Goal: Task Accomplishment & Management: Complete application form

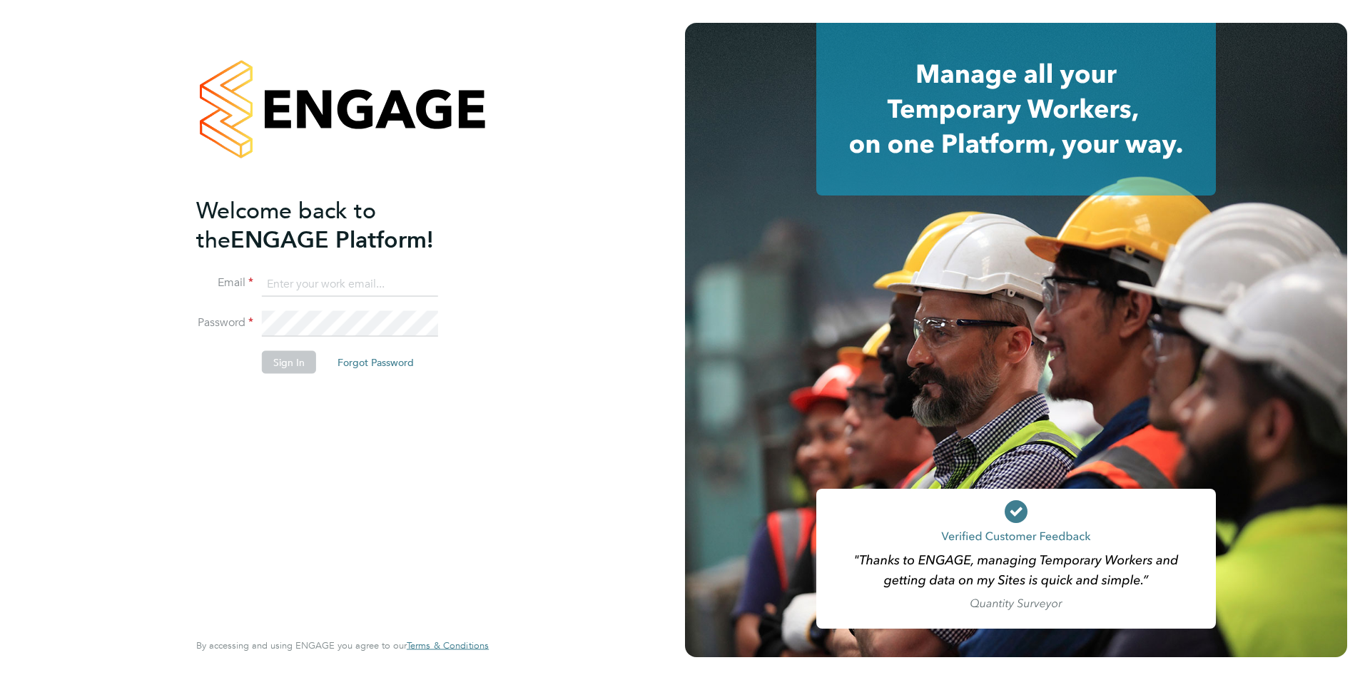
type input "[PERSON_NAME][EMAIL_ADDRESS][PERSON_NAME][DOMAIN_NAME]"
click at [296, 349] on li "Password" at bounding box center [335, 331] width 278 height 40
click at [278, 373] on li "Sign In Forgot Password" at bounding box center [335, 368] width 278 height 37
click at [282, 370] on button "Sign In" at bounding box center [289, 361] width 54 height 23
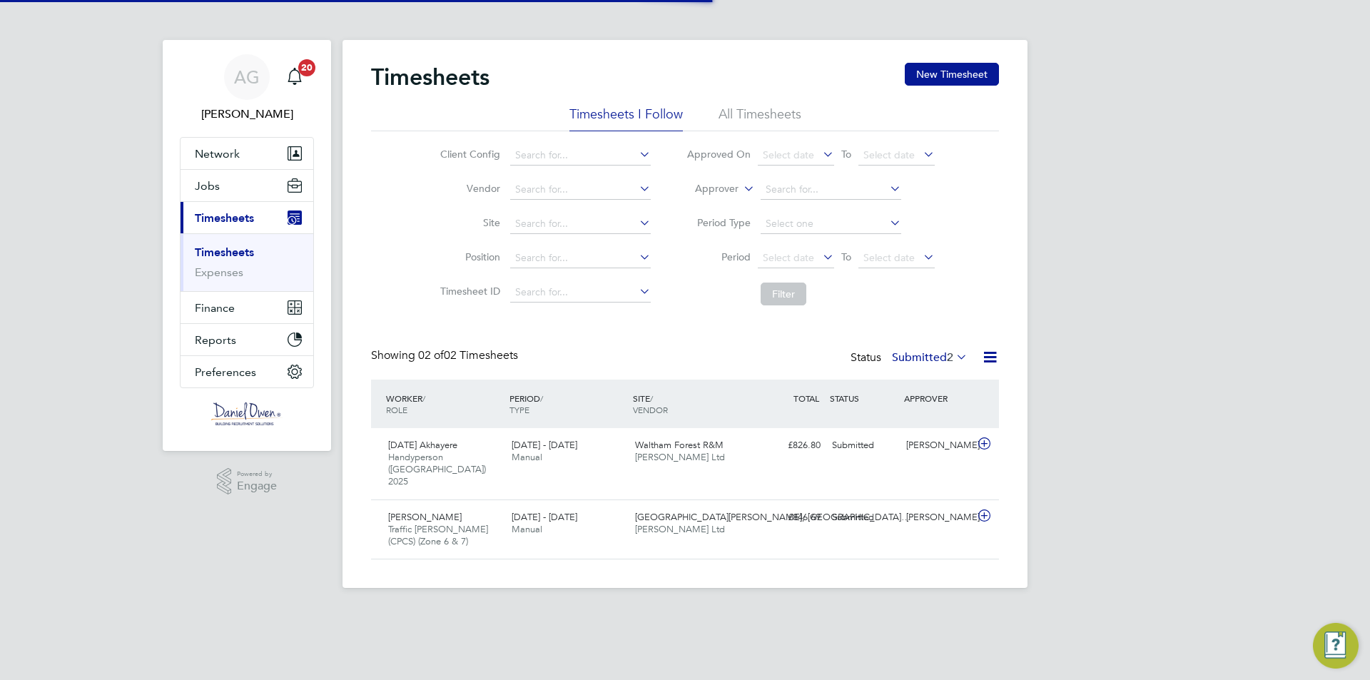
scroll to position [36, 124]
click at [272, 194] on button "Jobs" at bounding box center [246, 185] width 133 height 31
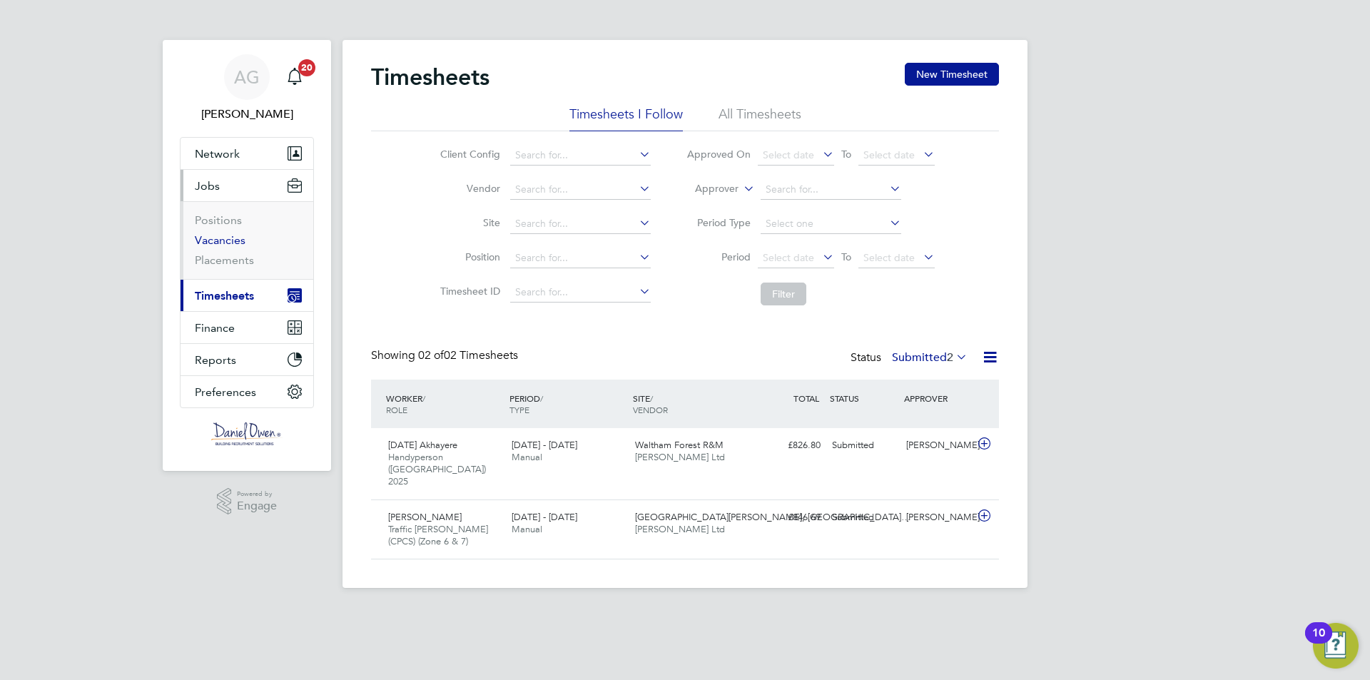
click at [213, 246] on link "Vacancies" at bounding box center [220, 240] width 51 height 14
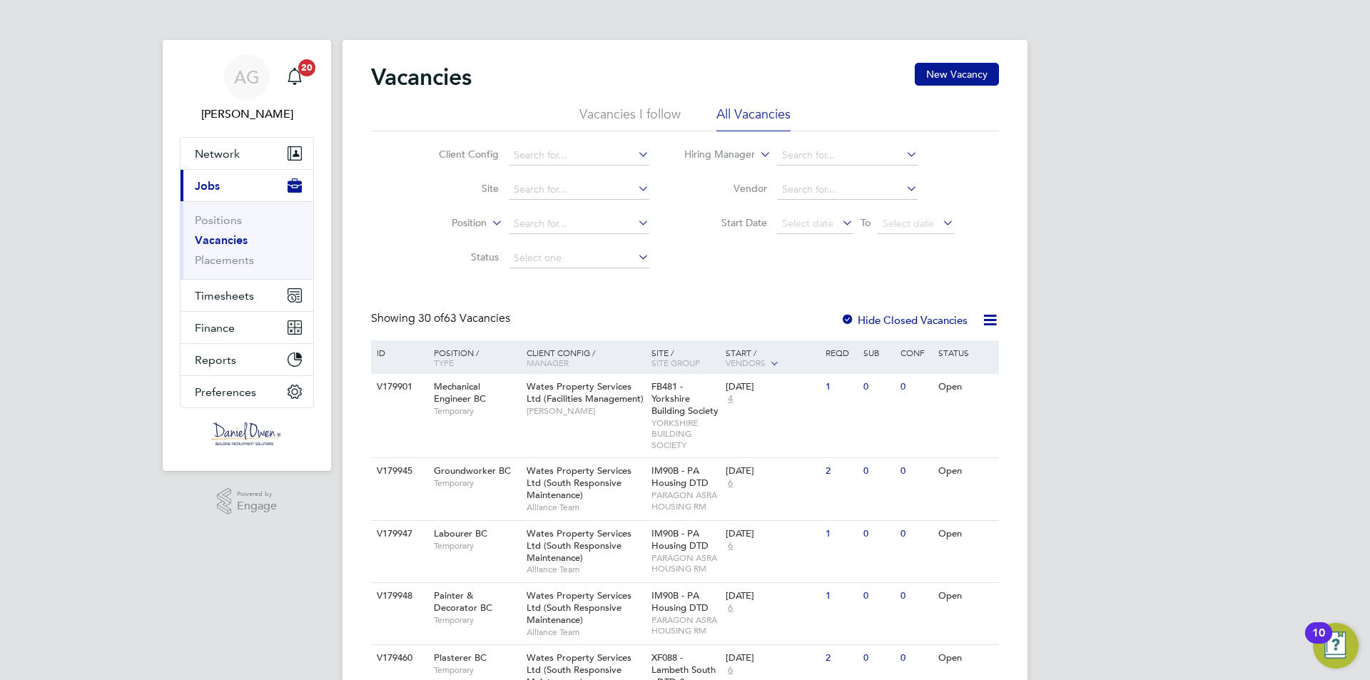
click at [539, 168] on li "Client Config" at bounding box center [533, 155] width 268 height 34
click at [536, 163] on input at bounding box center [579, 156] width 141 height 20
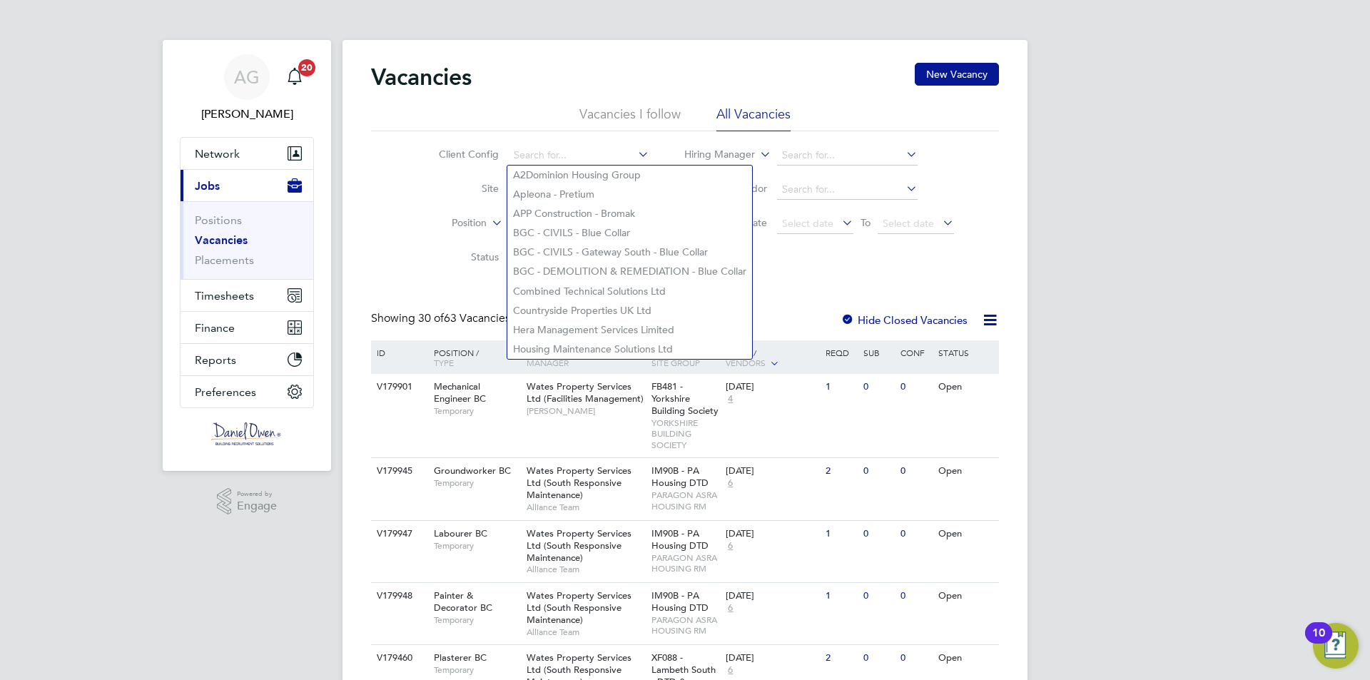
click at [540, 119] on ul "Vacancies I follow All Vacancies" at bounding box center [685, 119] width 628 height 26
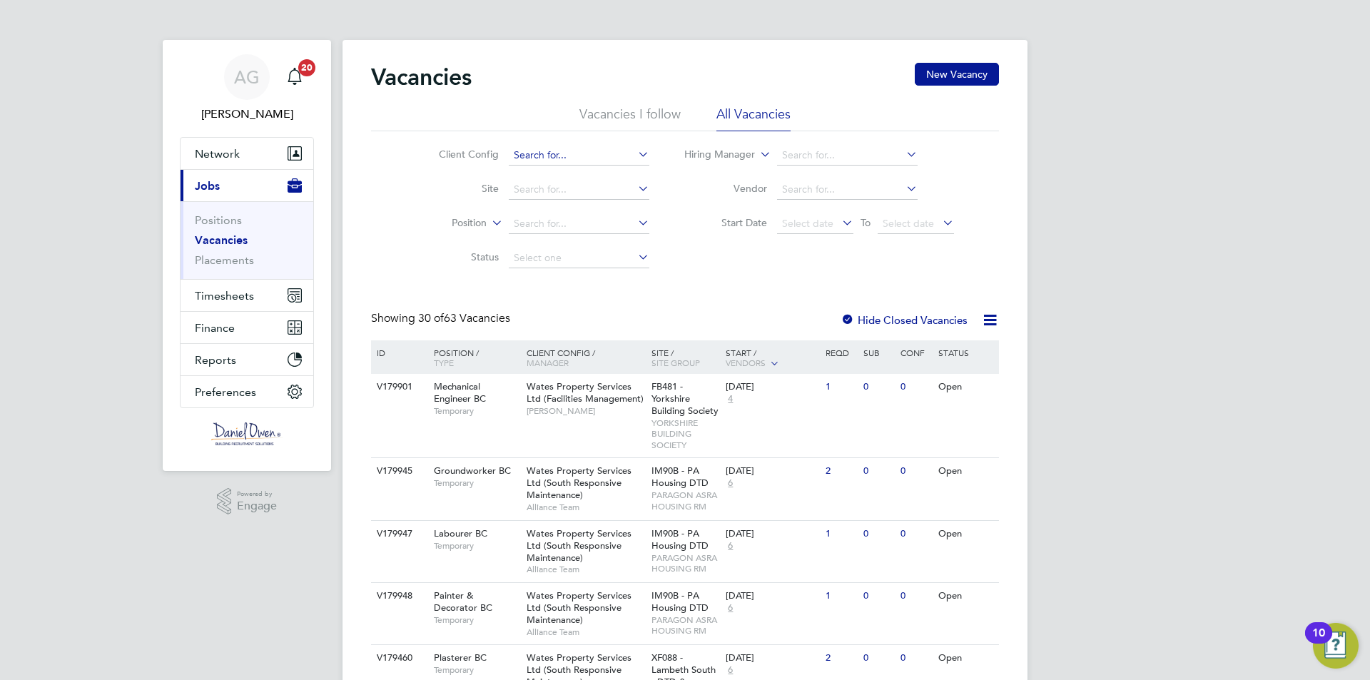
click at [521, 148] on input at bounding box center [579, 156] width 141 height 20
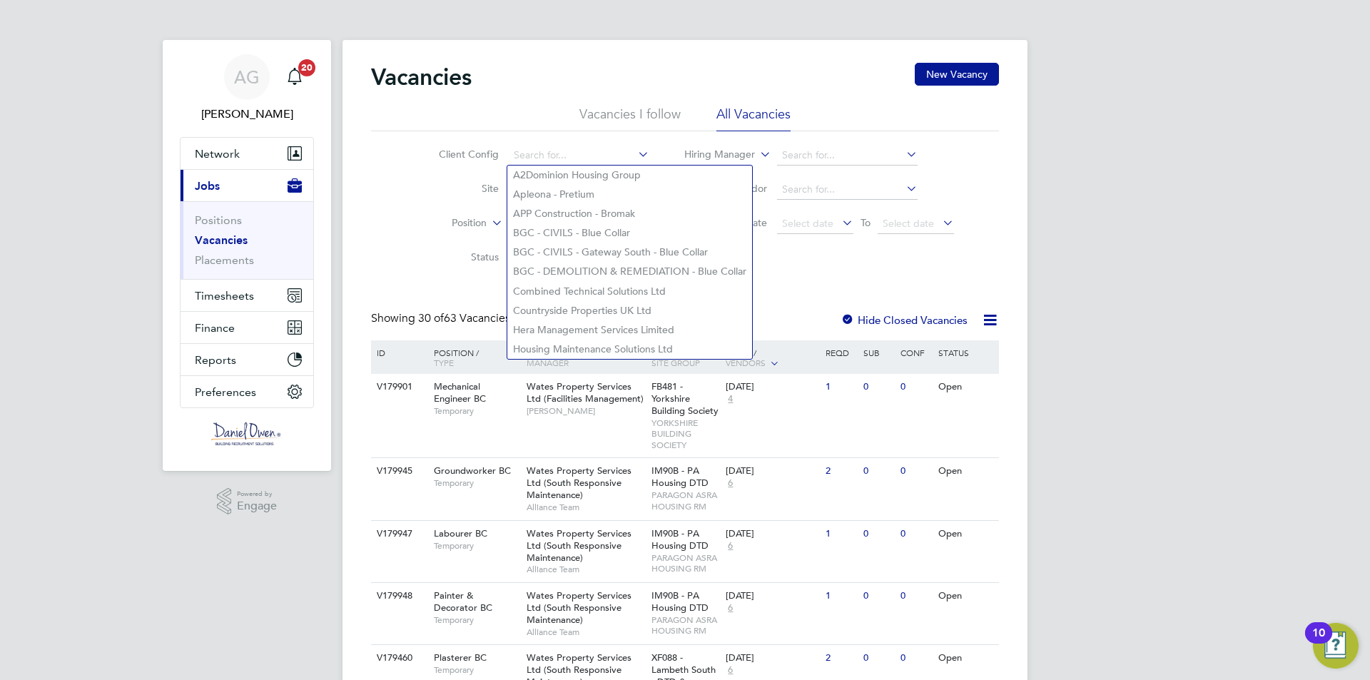
click at [416, 202] on li "Site" at bounding box center [533, 190] width 268 height 34
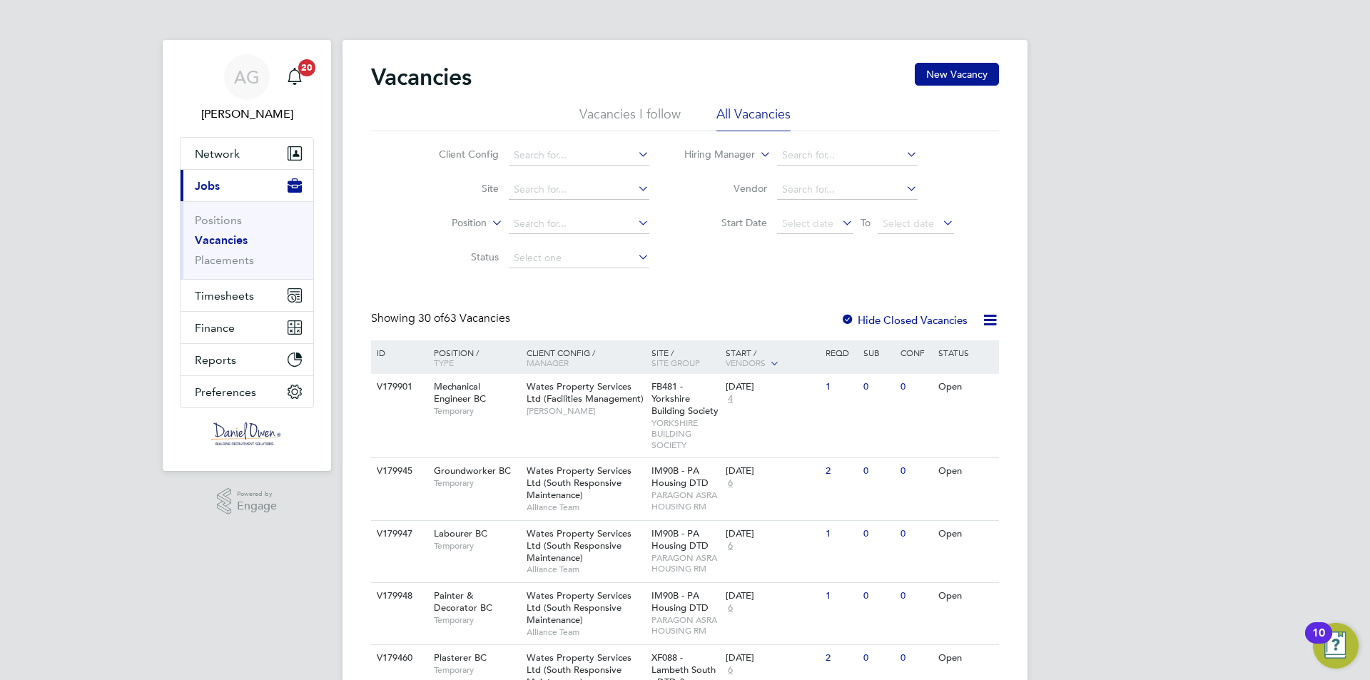
click at [182, 188] on button "Current page: Jobs" at bounding box center [246, 185] width 133 height 31
click at [540, 153] on input at bounding box center [579, 156] width 141 height 20
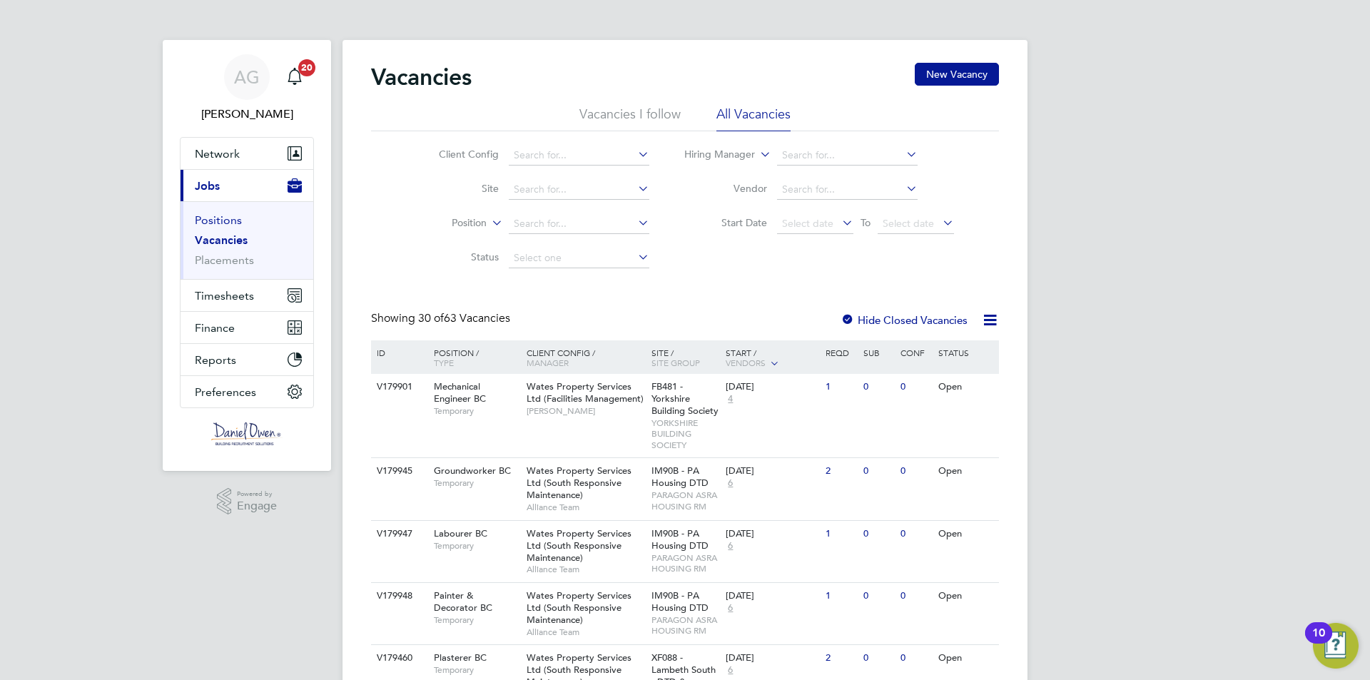
click at [199, 222] on link "Positions" at bounding box center [218, 220] width 47 height 14
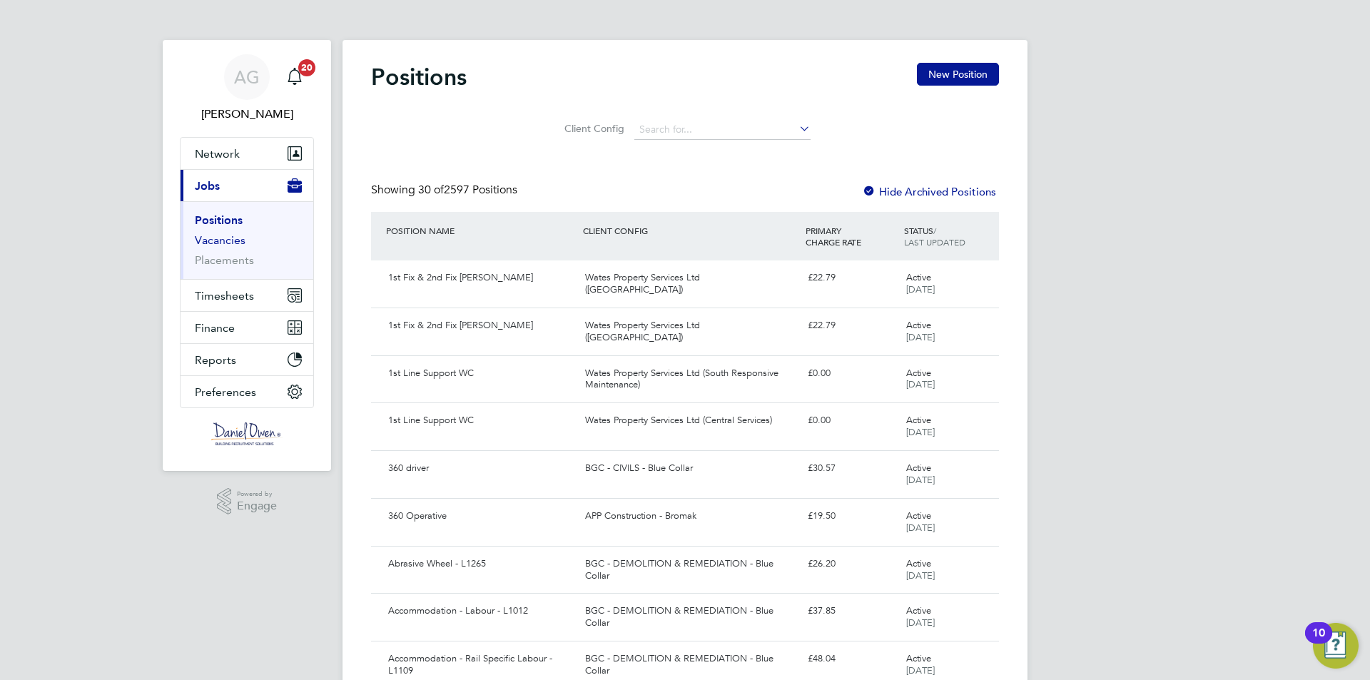
click at [206, 239] on link "Vacancies" at bounding box center [220, 240] width 51 height 14
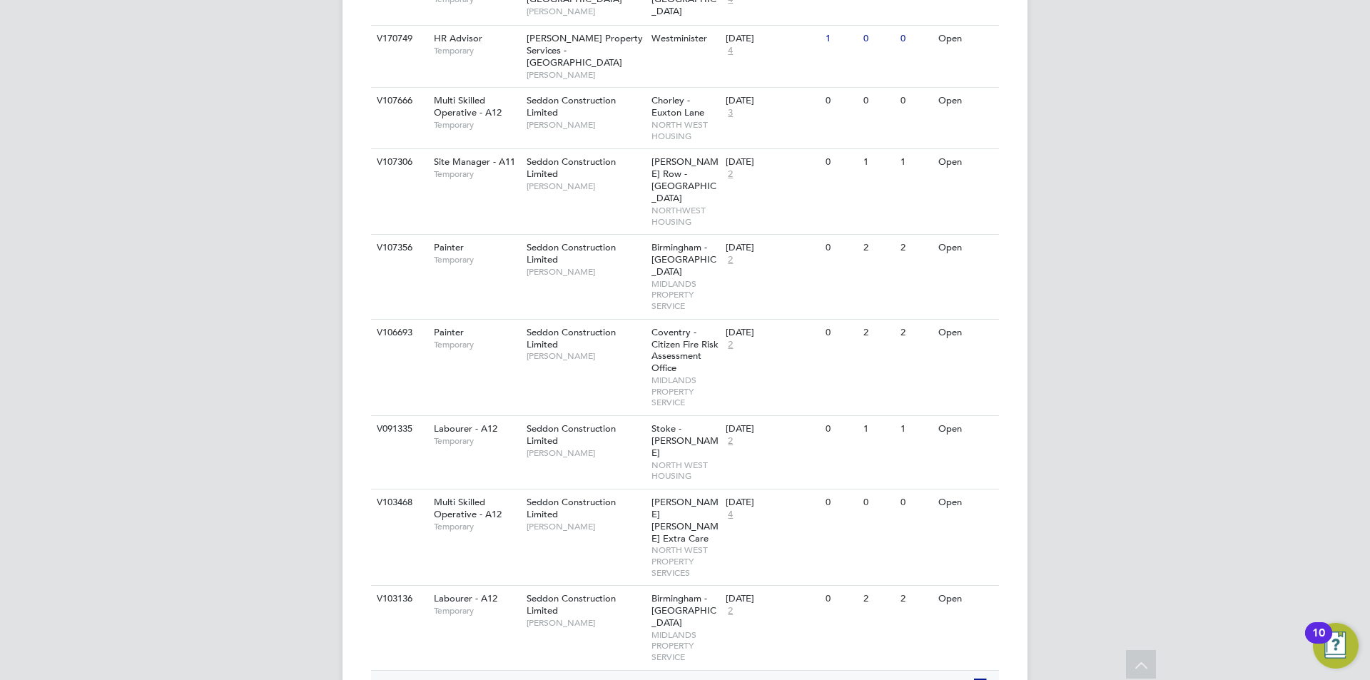
scroll to position [1755, 0]
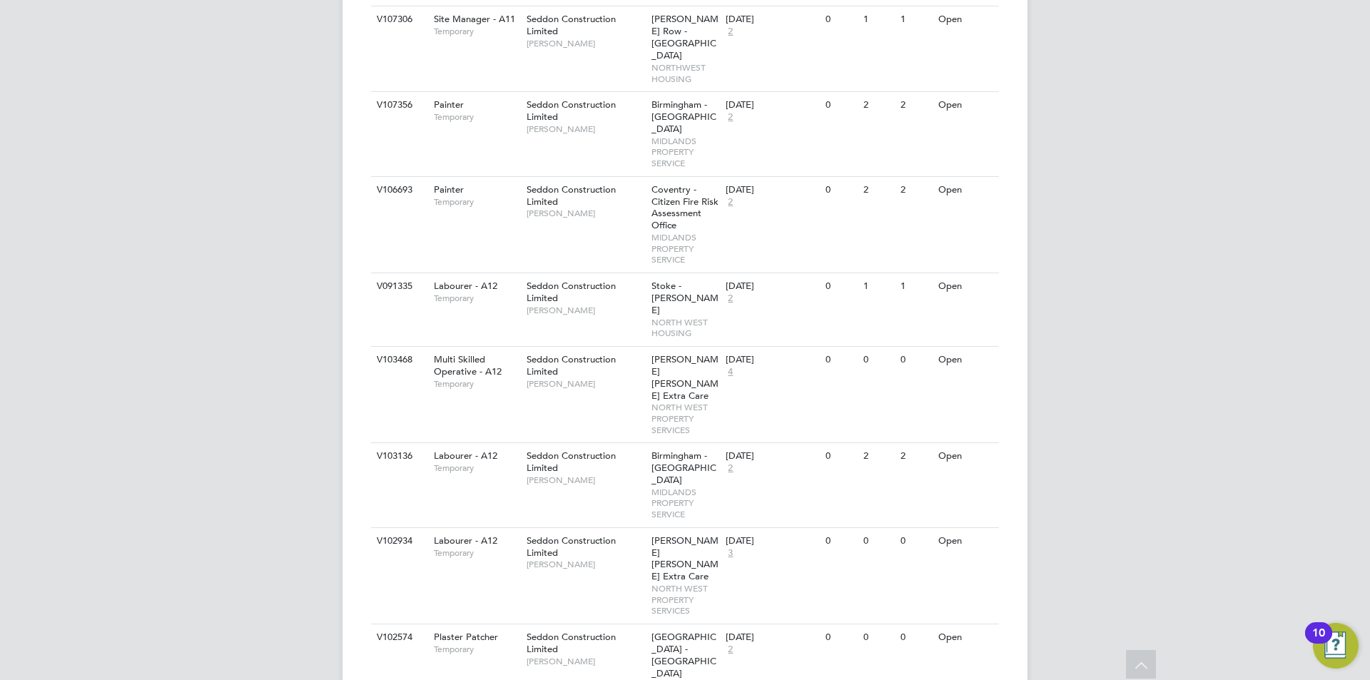
scroll to position [1926, 0]
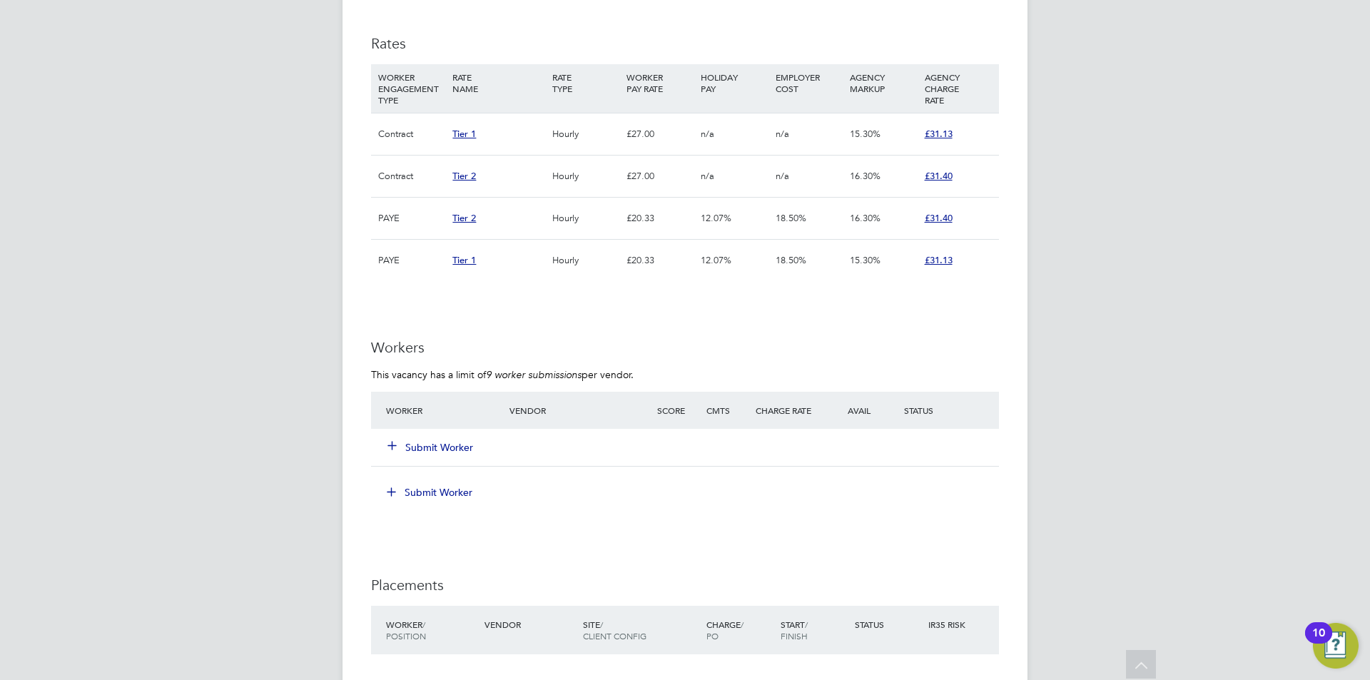
scroll to position [999, 0]
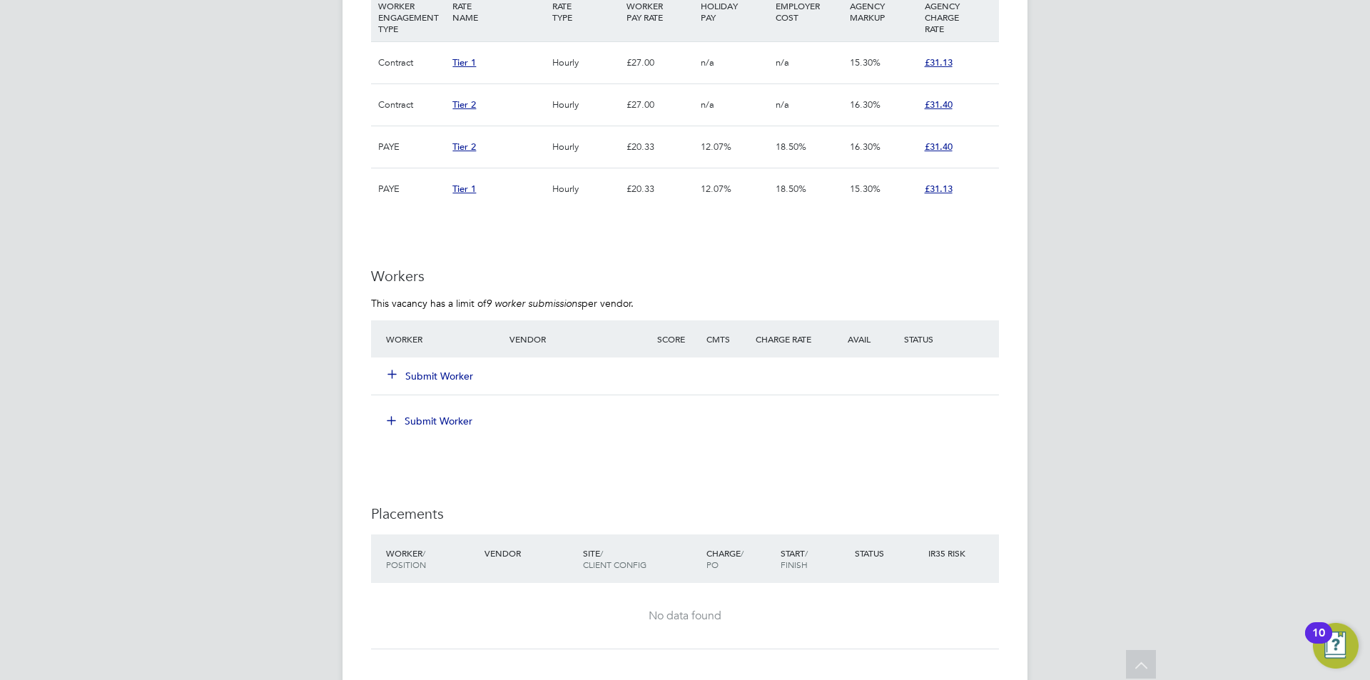
click at [393, 375] on icon at bounding box center [392, 373] width 11 height 11
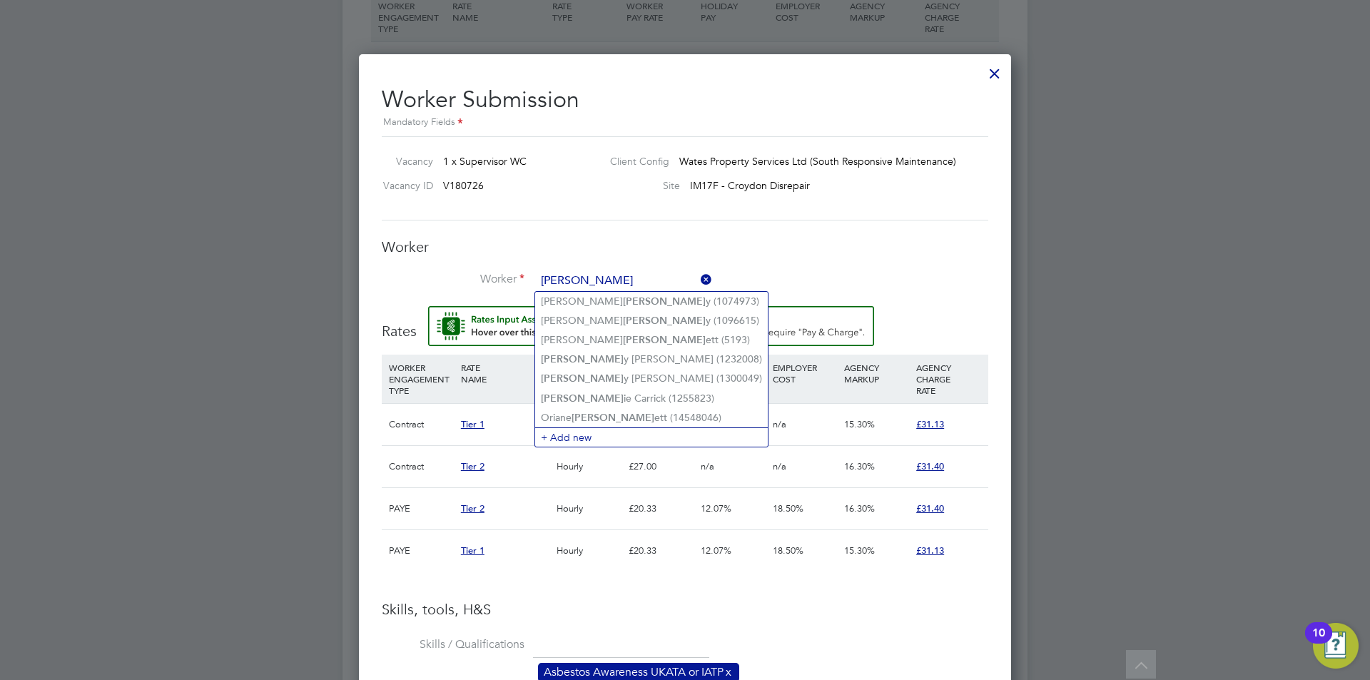
type input "barr"
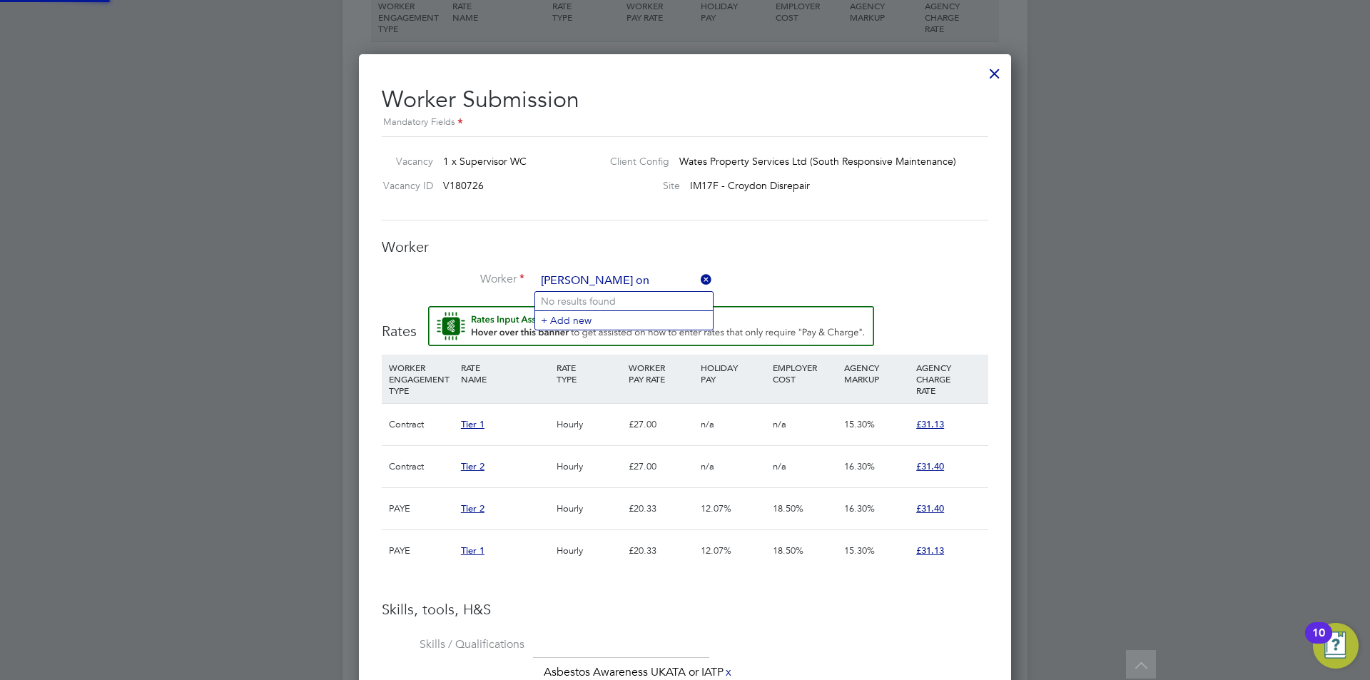
type input "barry one"
drag, startPoint x: 599, startPoint y: 280, endPoint x: 439, endPoint y: 276, distance: 159.1
click at [439, 276] on li "Worker barry one" at bounding box center [685, 288] width 606 height 36
click at [793, 221] on div "Worker Submission Mandatory Fields Vacancy 1 x Supervisor WC Client Config Wate…" at bounding box center [685, 595] width 606 height 1042
drag, startPoint x: 731, startPoint y: 184, endPoint x: 528, endPoint y: 295, distance: 231.4
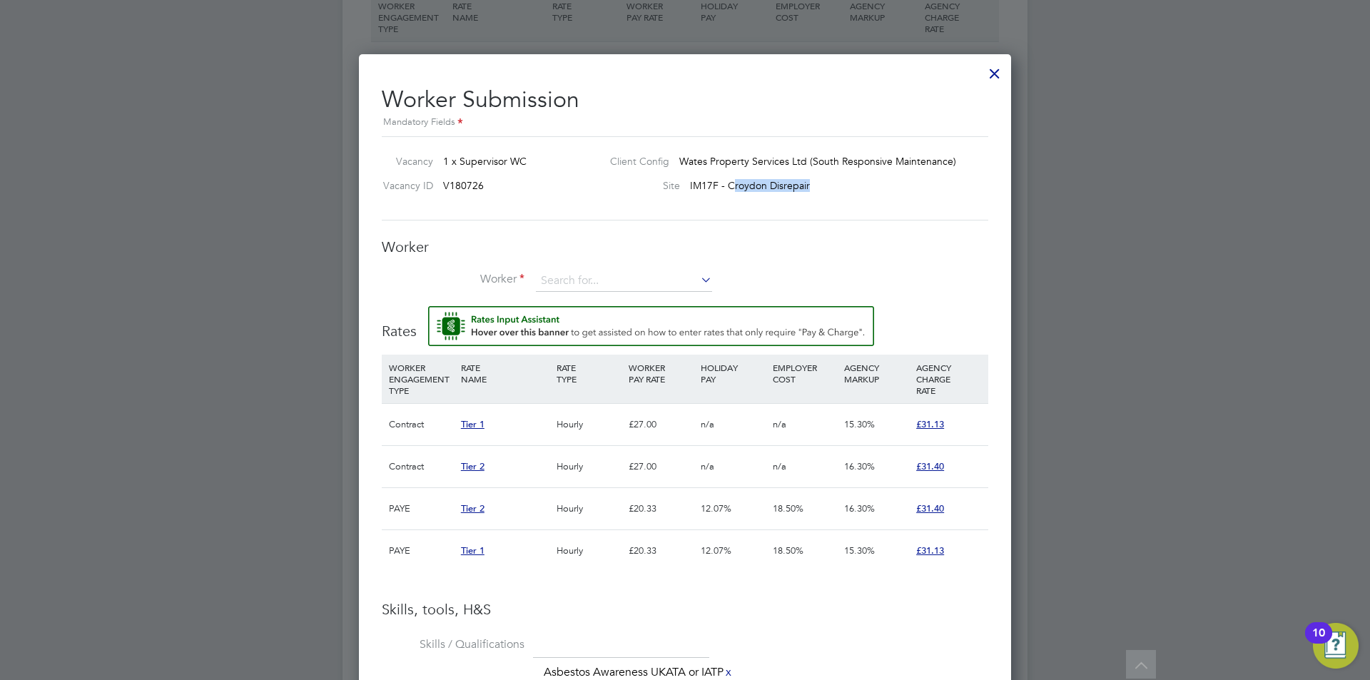
click at [823, 185] on div "Site IM17F - Croydon Disrepair" at bounding box center [784, 188] width 371 height 21
click at [569, 270] on input at bounding box center [624, 280] width 176 height 21
type input "B"
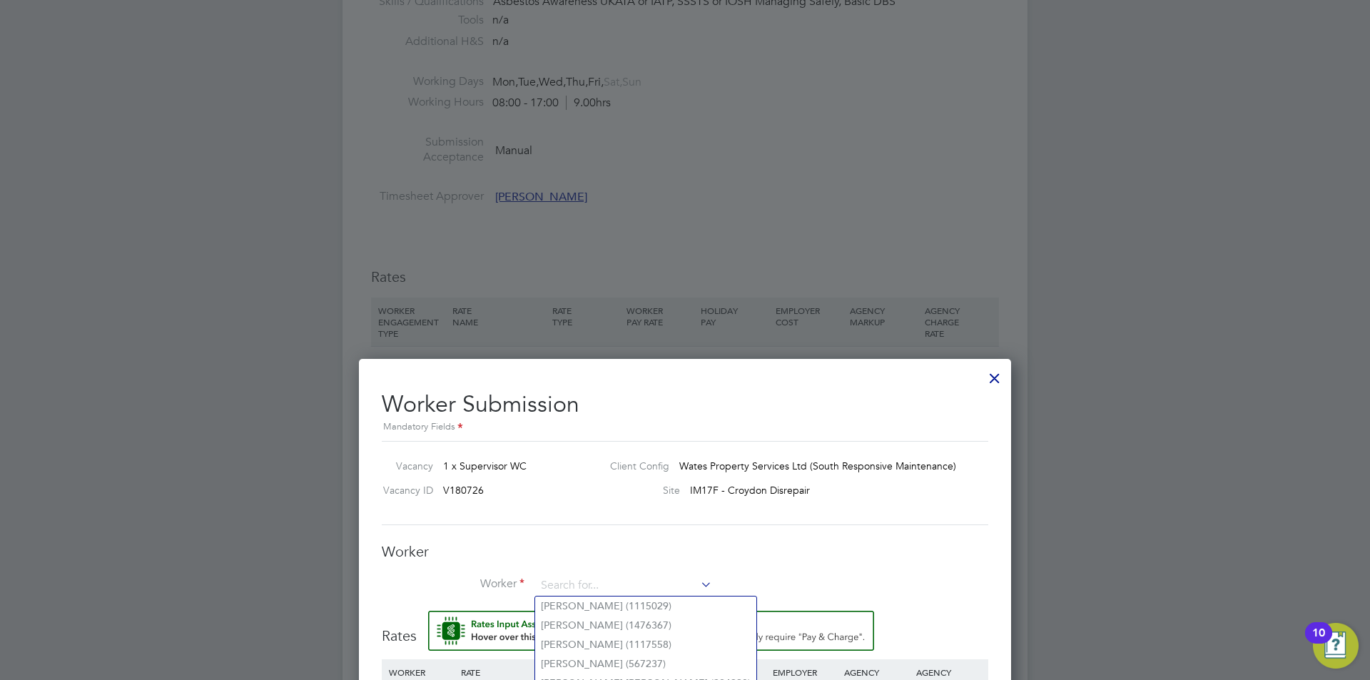
scroll to position [1051, 0]
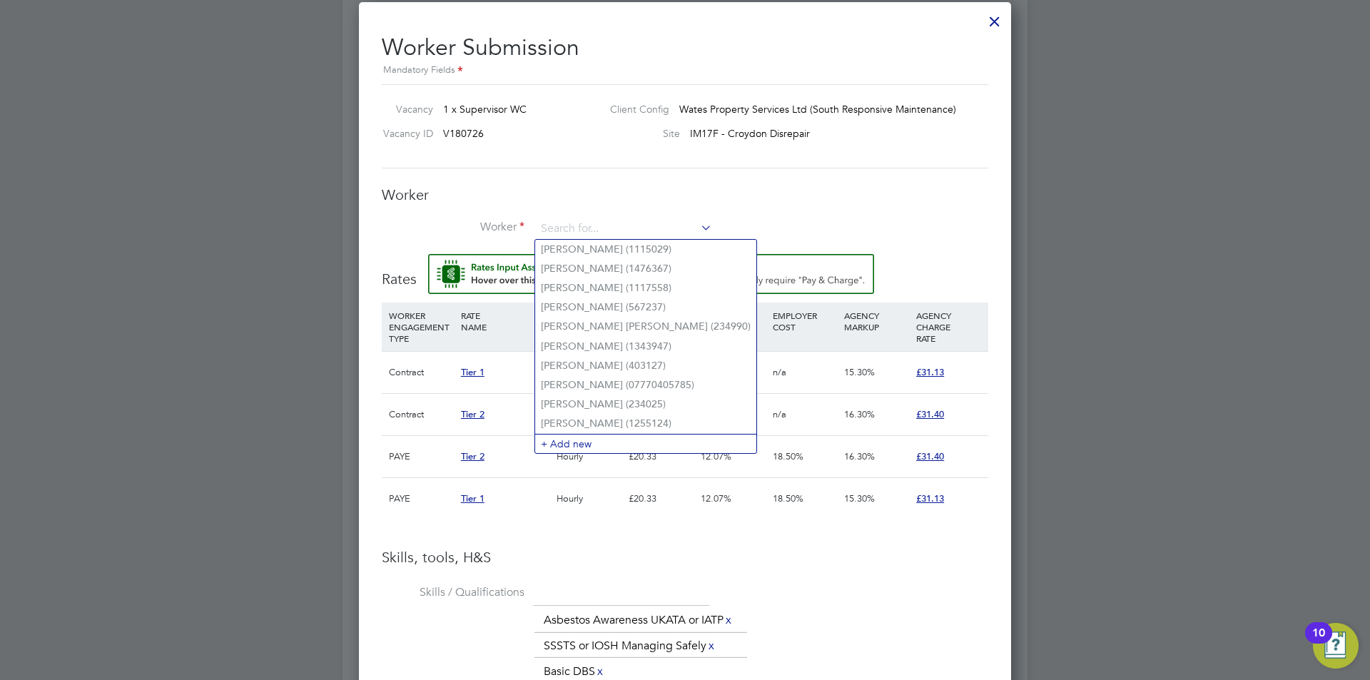
click at [1000, 23] on div at bounding box center [995, 18] width 26 height 26
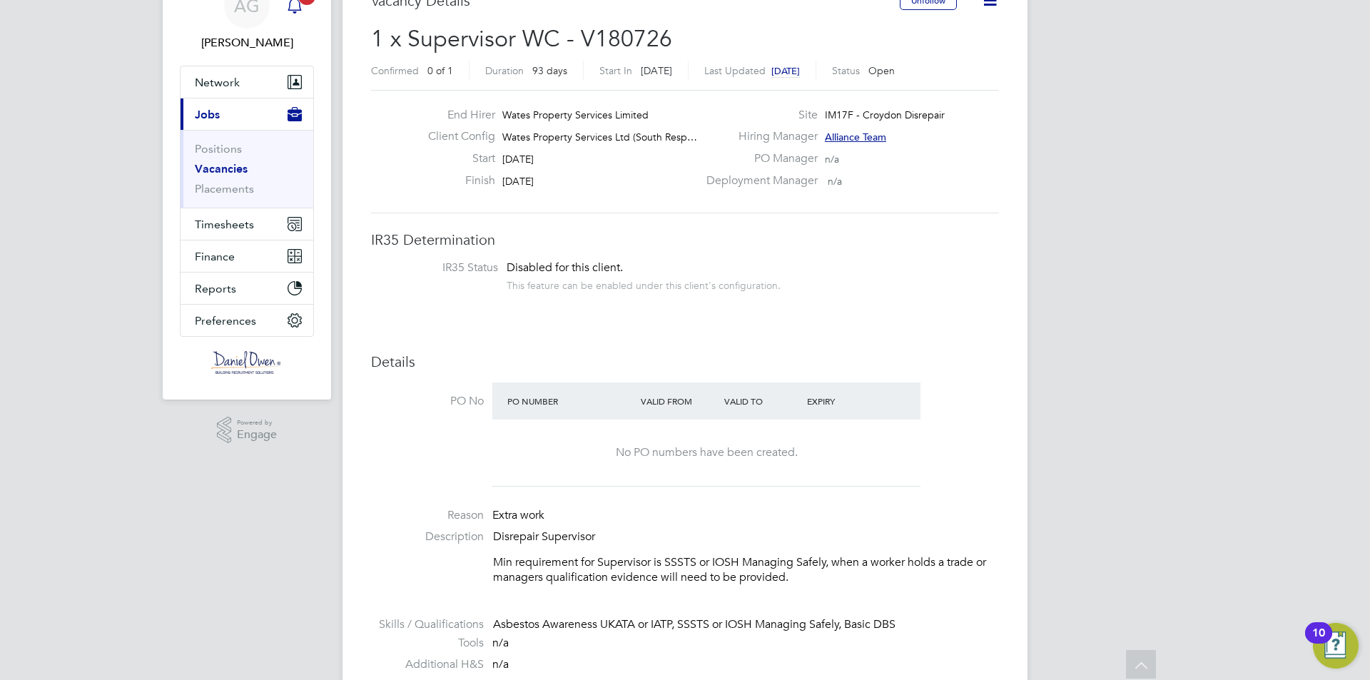
scroll to position [0, 0]
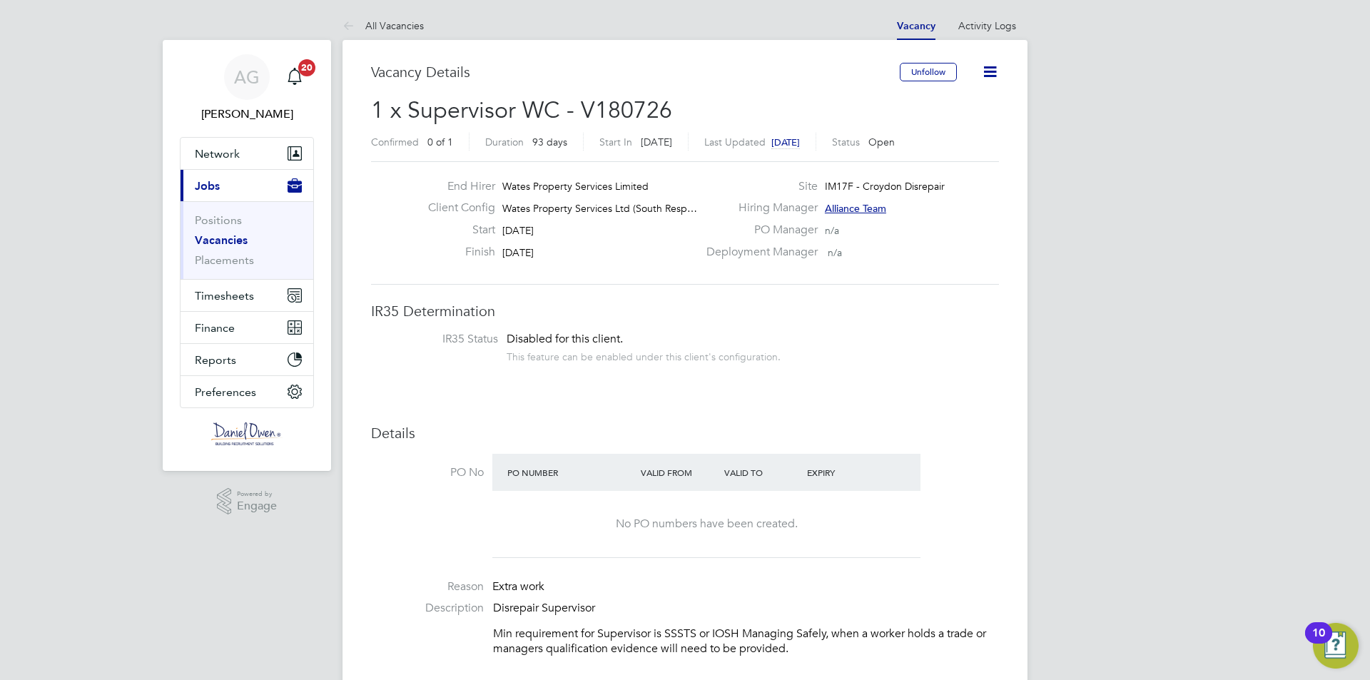
click at [203, 186] on span "Jobs" at bounding box center [207, 186] width 25 height 14
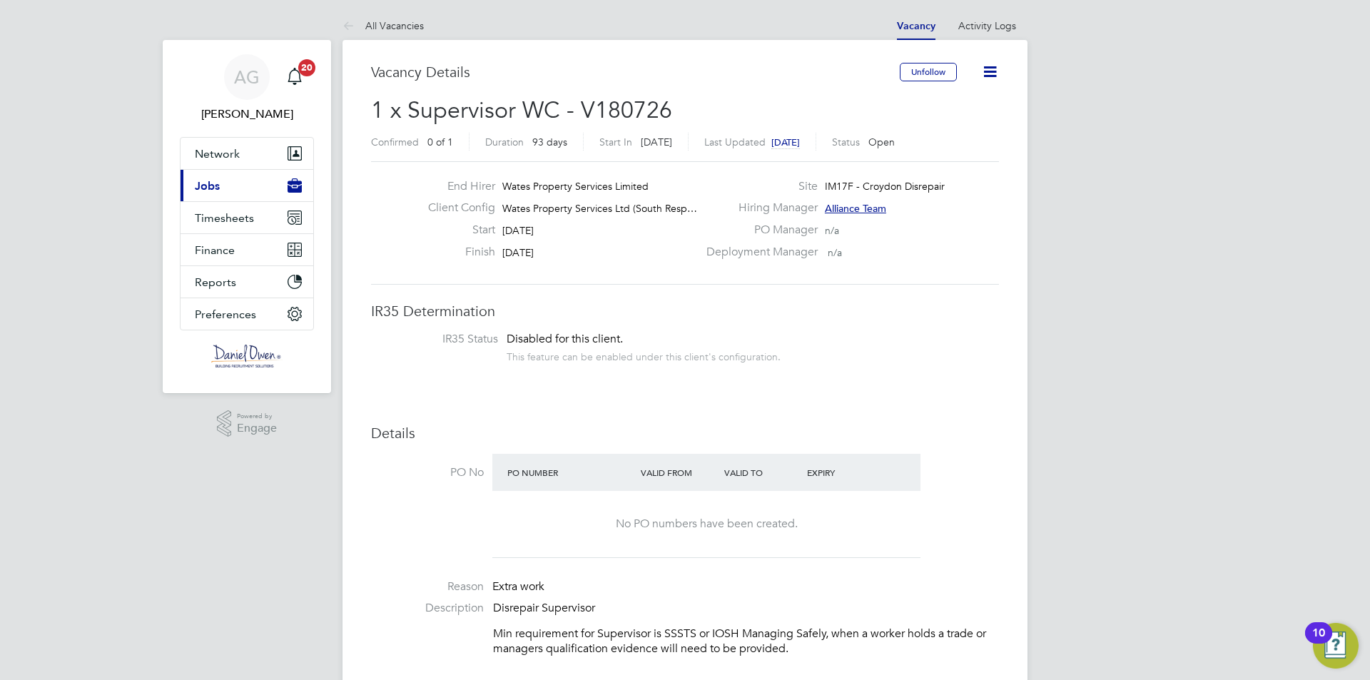
click at [230, 185] on button "Current page: Jobs" at bounding box center [246, 185] width 133 height 31
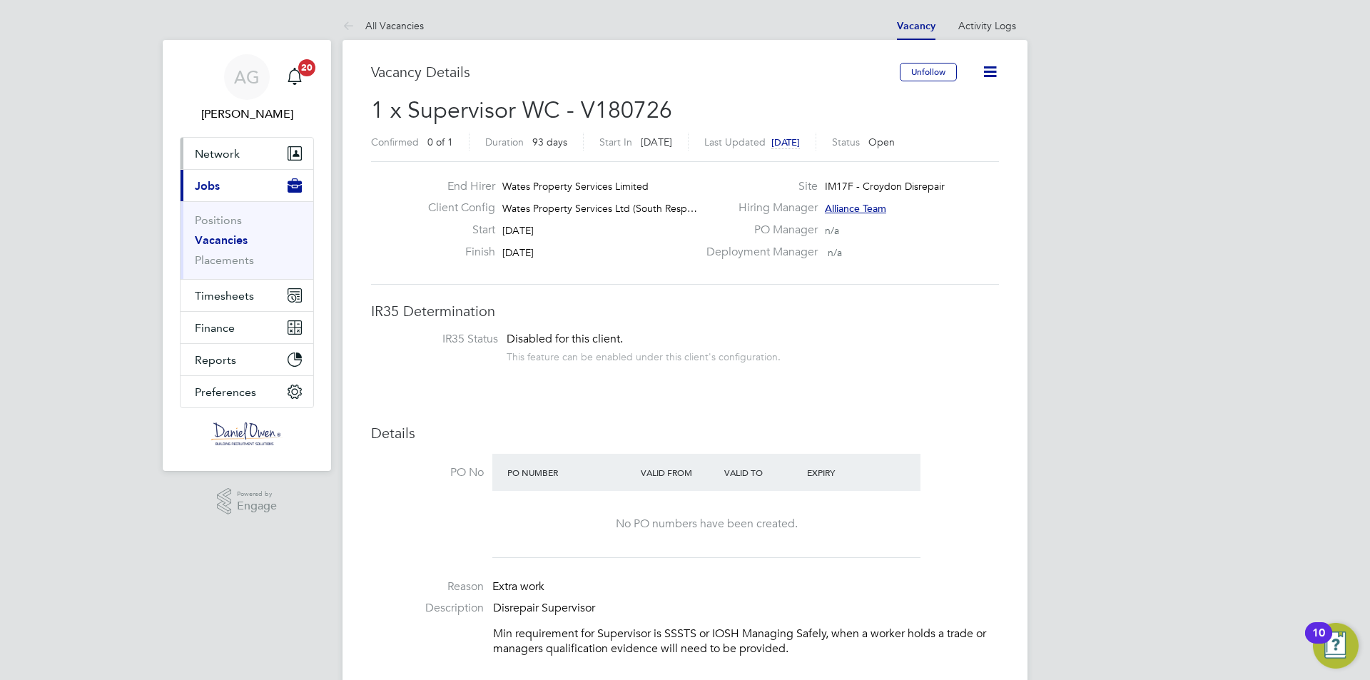
click at [230, 157] on span "Network" at bounding box center [217, 154] width 45 height 14
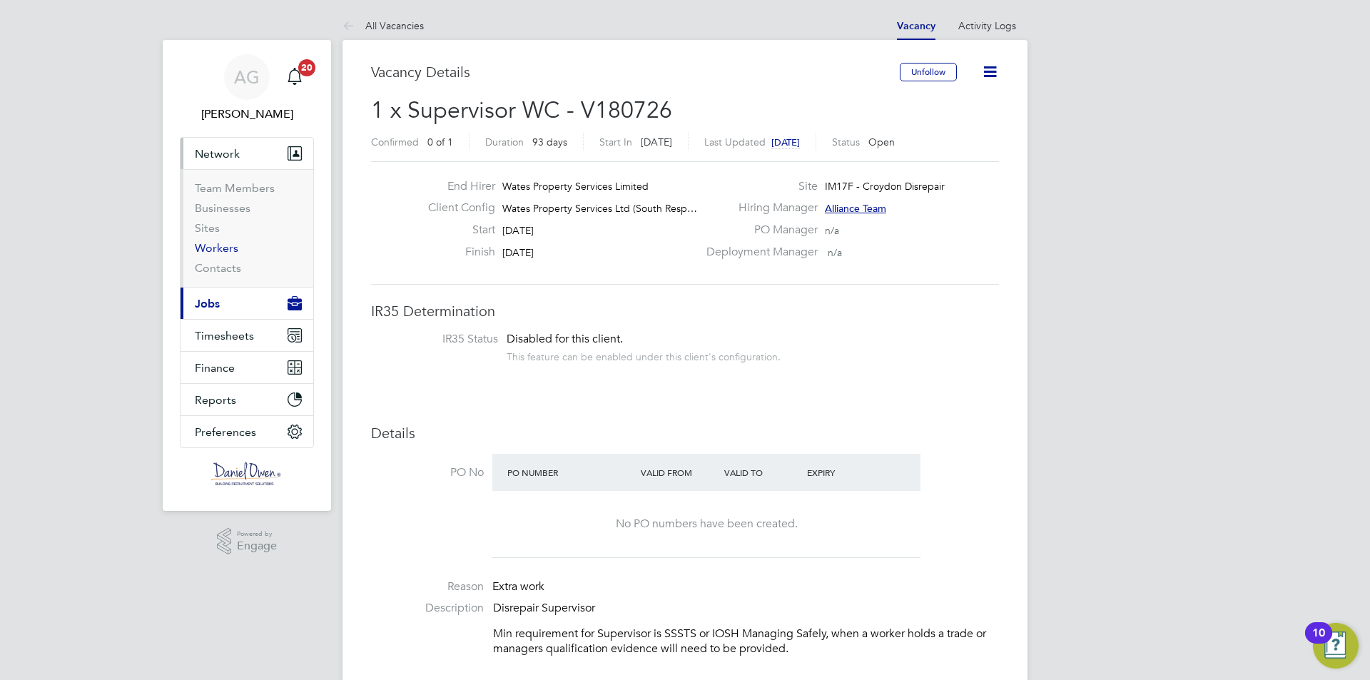
click at [203, 253] on link "Workers" at bounding box center [217, 248] width 44 height 14
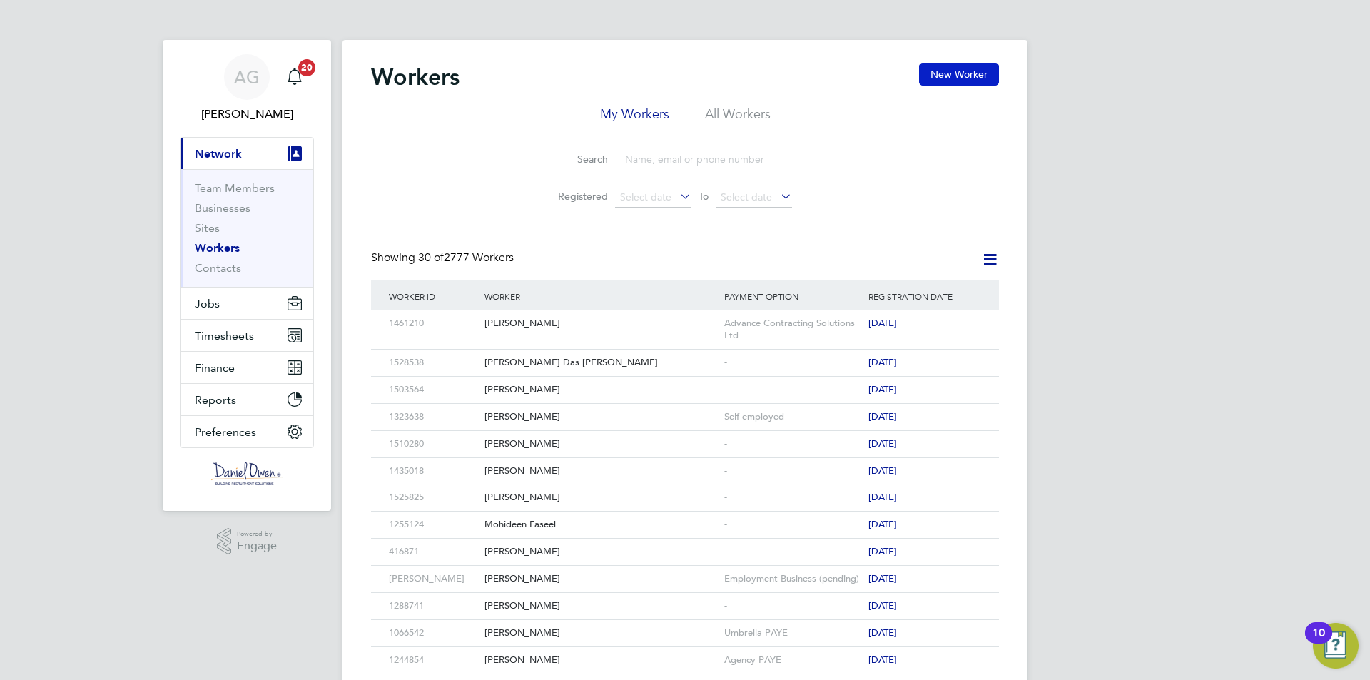
click at [935, 83] on button "New Worker" at bounding box center [959, 74] width 80 height 23
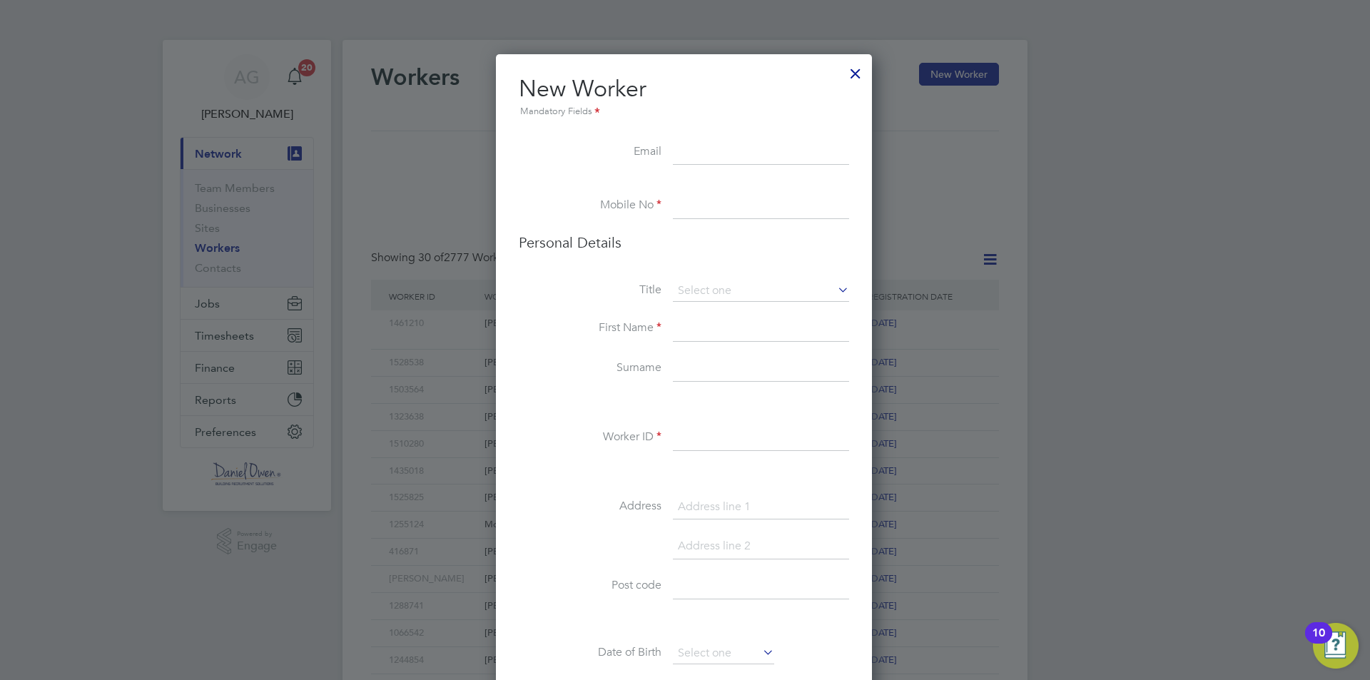
click at [744, 143] on input at bounding box center [761, 153] width 176 height 26
paste input "barryjoneill1@gmail.com"
type input "barryjoneill1@gmail.com"
click at [732, 213] on input at bounding box center [761, 206] width 176 height 26
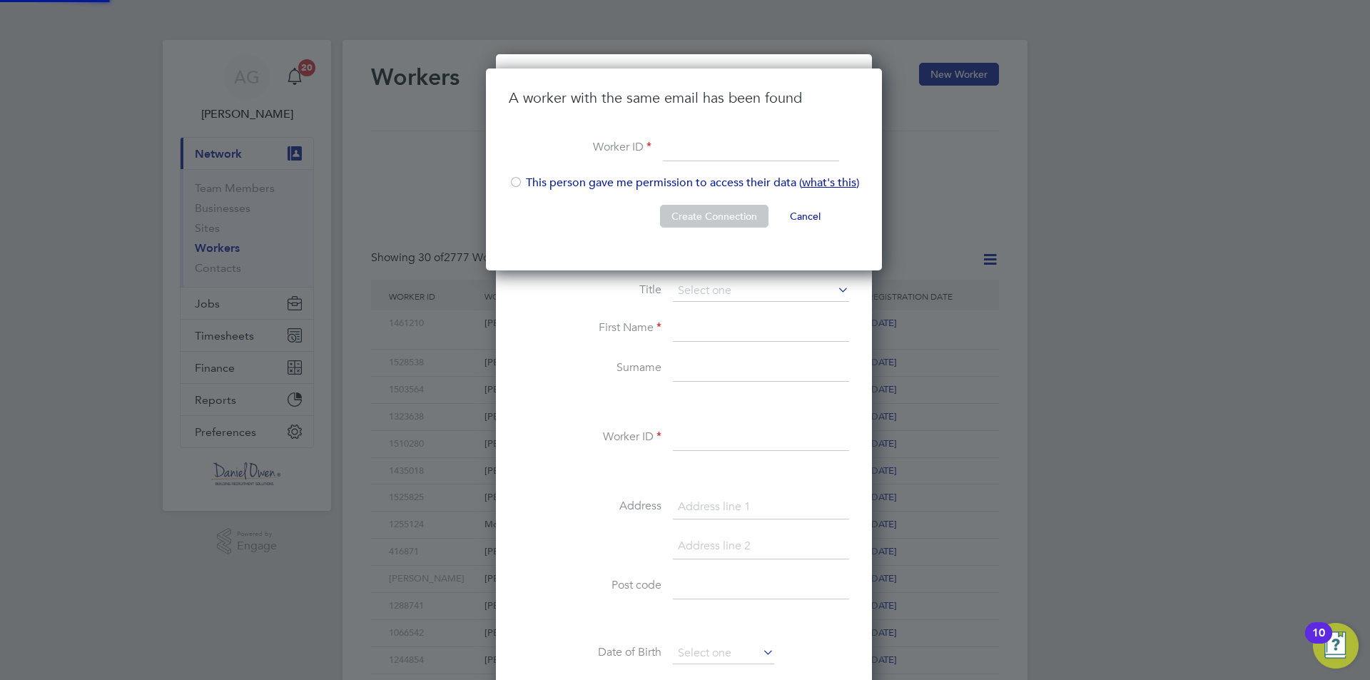
scroll to position [203, 398]
click at [818, 220] on button "Cancel" at bounding box center [805, 216] width 54 height 23
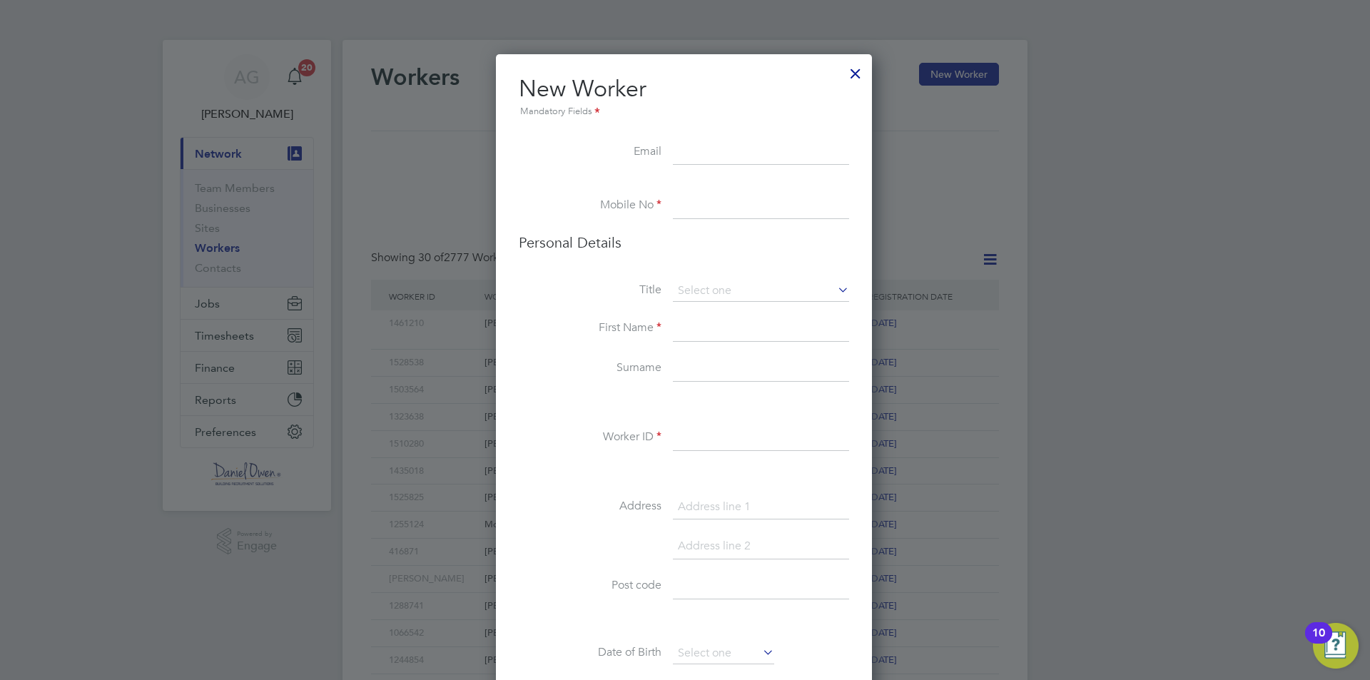
click at [696, 213] on input at bounding box center [761, 206] width 176 height 26
click at [676, 203] on input at bounding box center [761, 206] width 176 height 26
paste input "07516097074"
type input "07516097074"
click at [691, 296] on input at bounding box center [761, 290] width 176 height 21
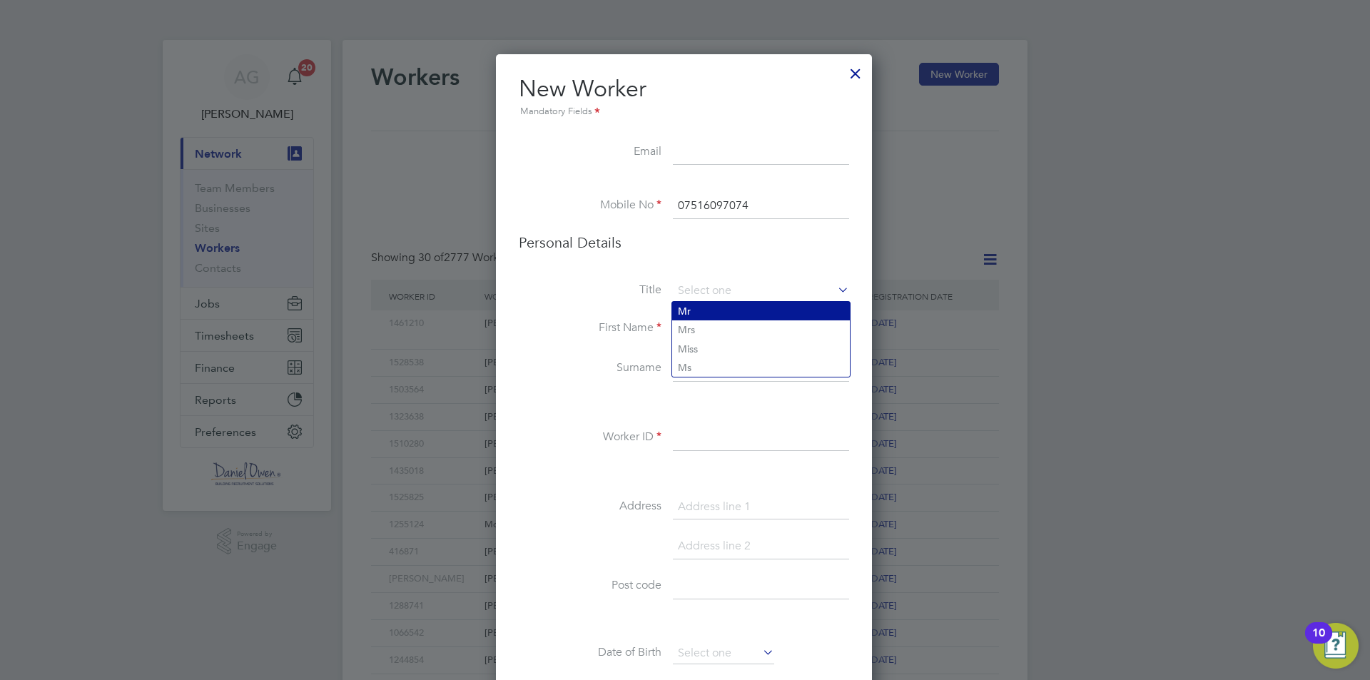
click at [700, 312] on li "Mr" at bounding box center [761, 311] width 178 height 19
type input "Mr"
click at [686, 327] on input at bounding box center [761, 329] width 176 height 26
type input "Barry"
click at [702, 382] on li "Surname" at bounding box center [684, 376] width 330 height 40
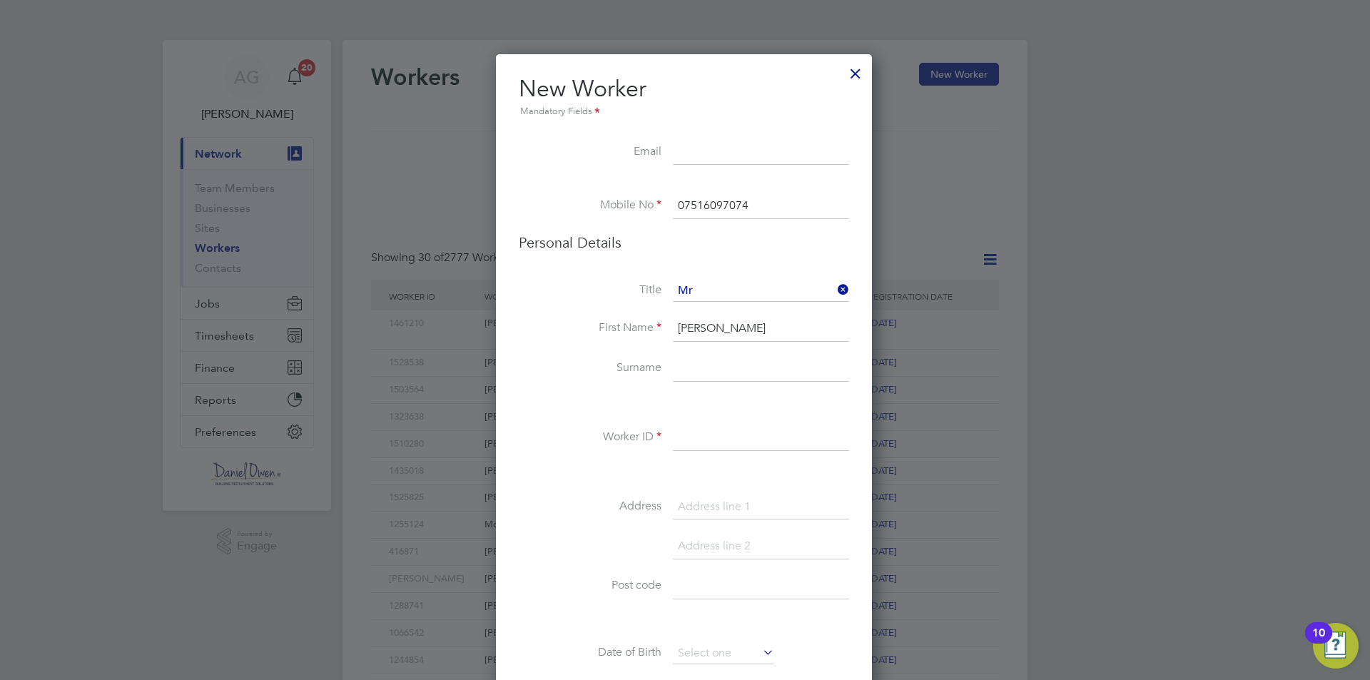
click at [704, 376] on input at bounding box center [761, 369] width 176 height 26
type input "O'Neill"
click at [686, 453] on li "Worker ID" at bounding box center [684, 445] width 330 height 40
click at [691, 444] on input at bounding box center [761, 438] width 176 height 26
click at [745, 396] on li at bounding box center [684, 403] width 330 height 15
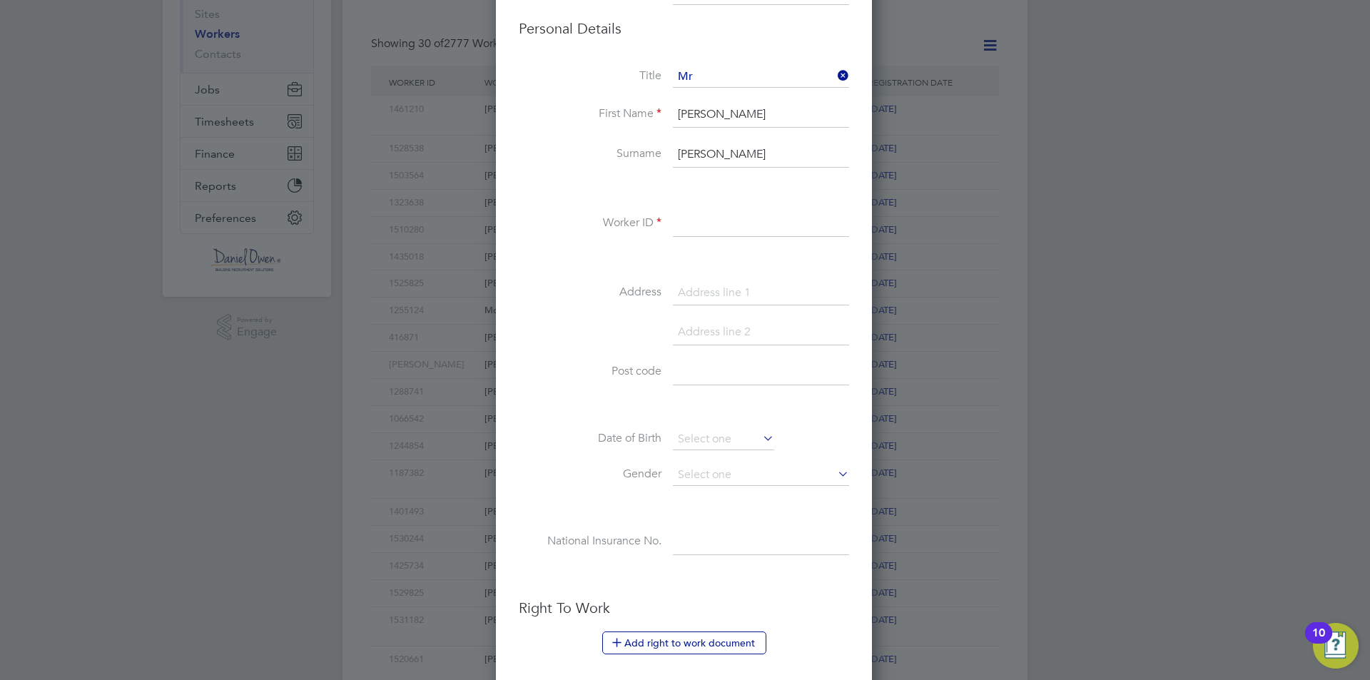
scroll to position [0, 0]
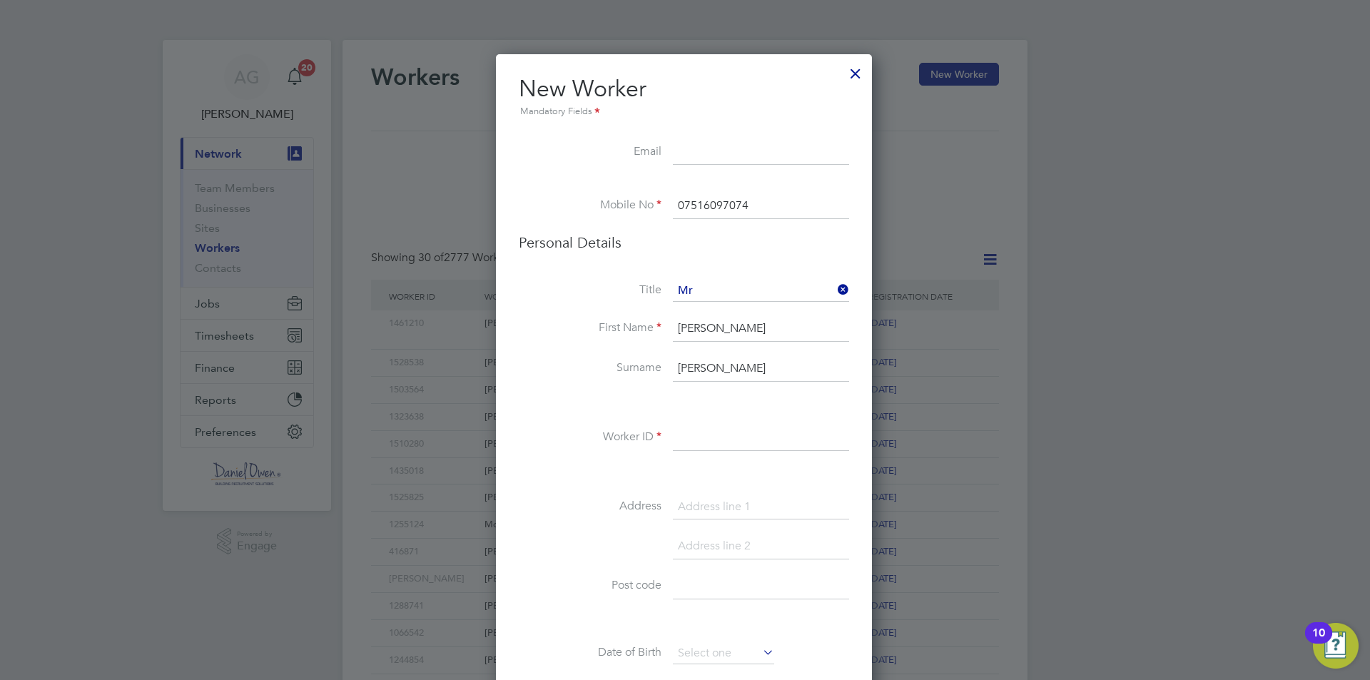
click at [691, 151] on input at bounding box center [761, 153] width 176 height 26
click at [683, 149] on input at bounding box center [761, 153] width 176 height 26
paste input "barryjoneill1@gmail.com"
type input "barryjoneill1@gmail.com"
click at [721, 262] on li "Personal Details" at bounding box center [684, 256] width 330 height 47
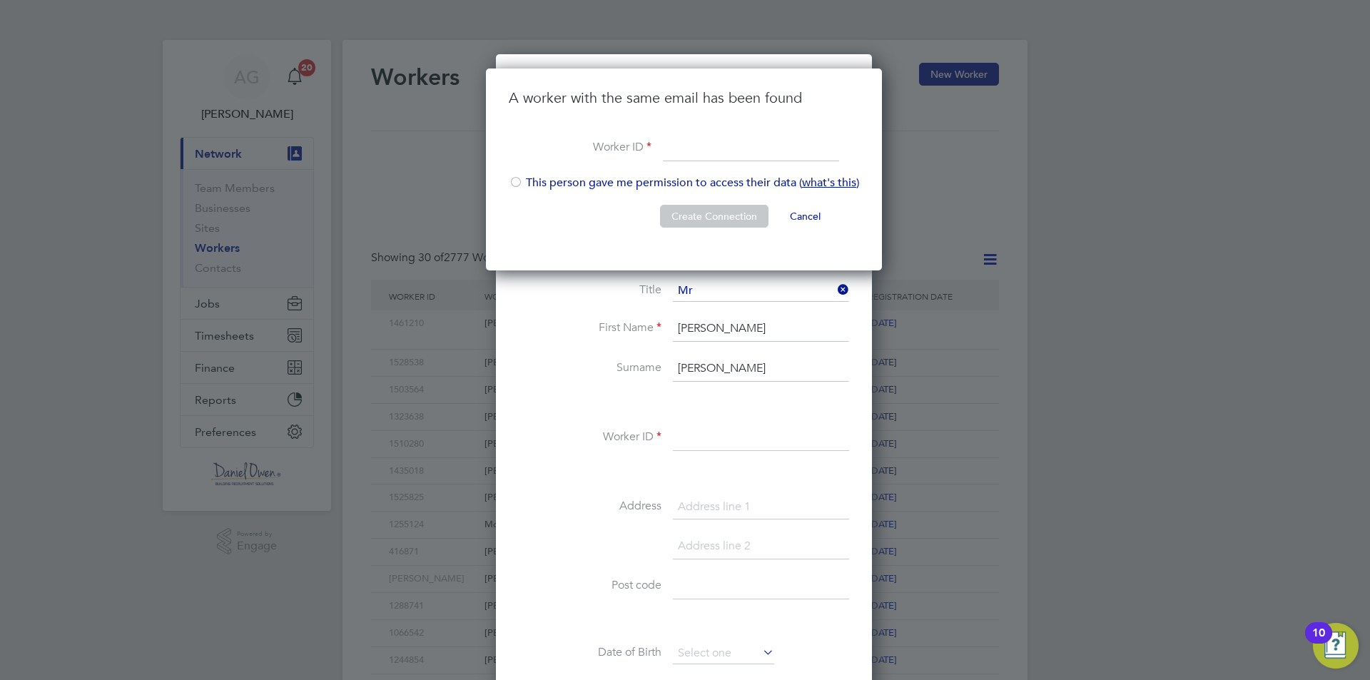
click at [511, 188] on div at bounding box center [516, 183] width 14 height 14
click at [671, 208] on button "Create Connection" at bounding box center [714, 216] width 108 height 23
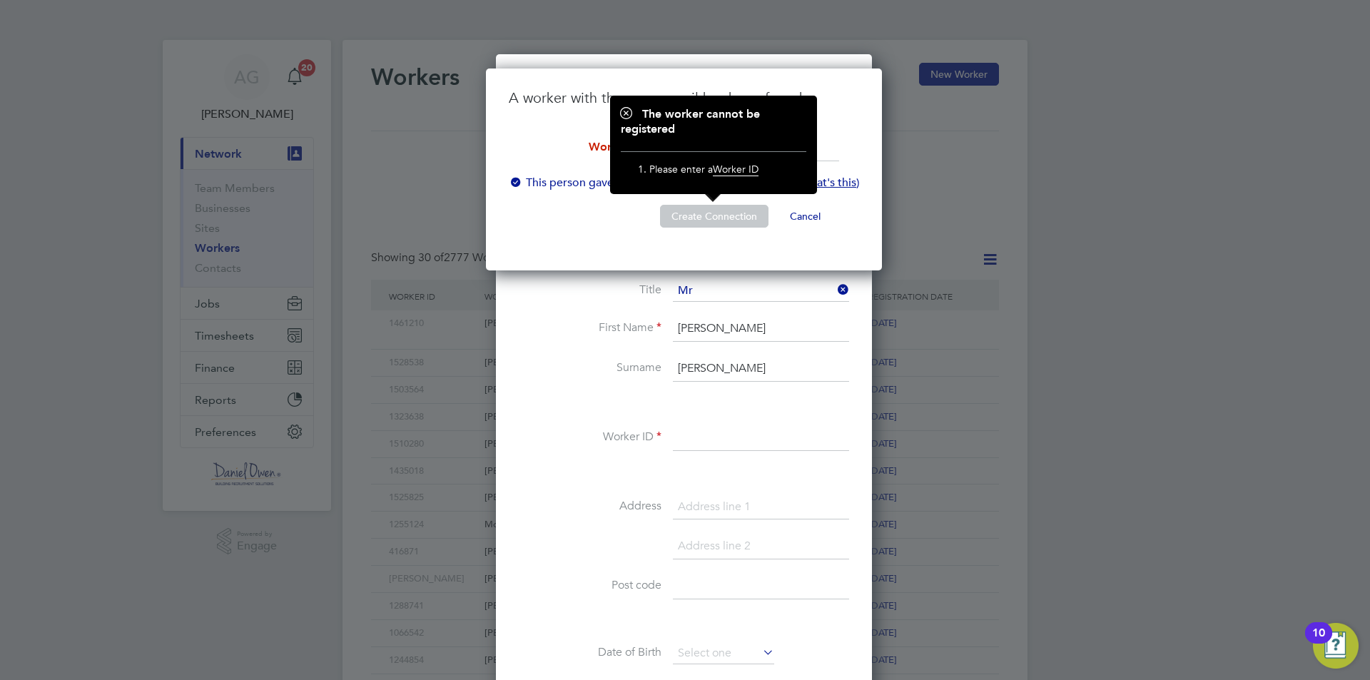
click at [447, 148] on div at bounding box center [685, 340] width 1370 height 680
click at [623, 115] on h1 "The worker cannot be registered" at bounding box center [713, 122] width 185 height 30
click at [621, 326] on label "First Name" at bounding box center [590, 327] width 143 height 15
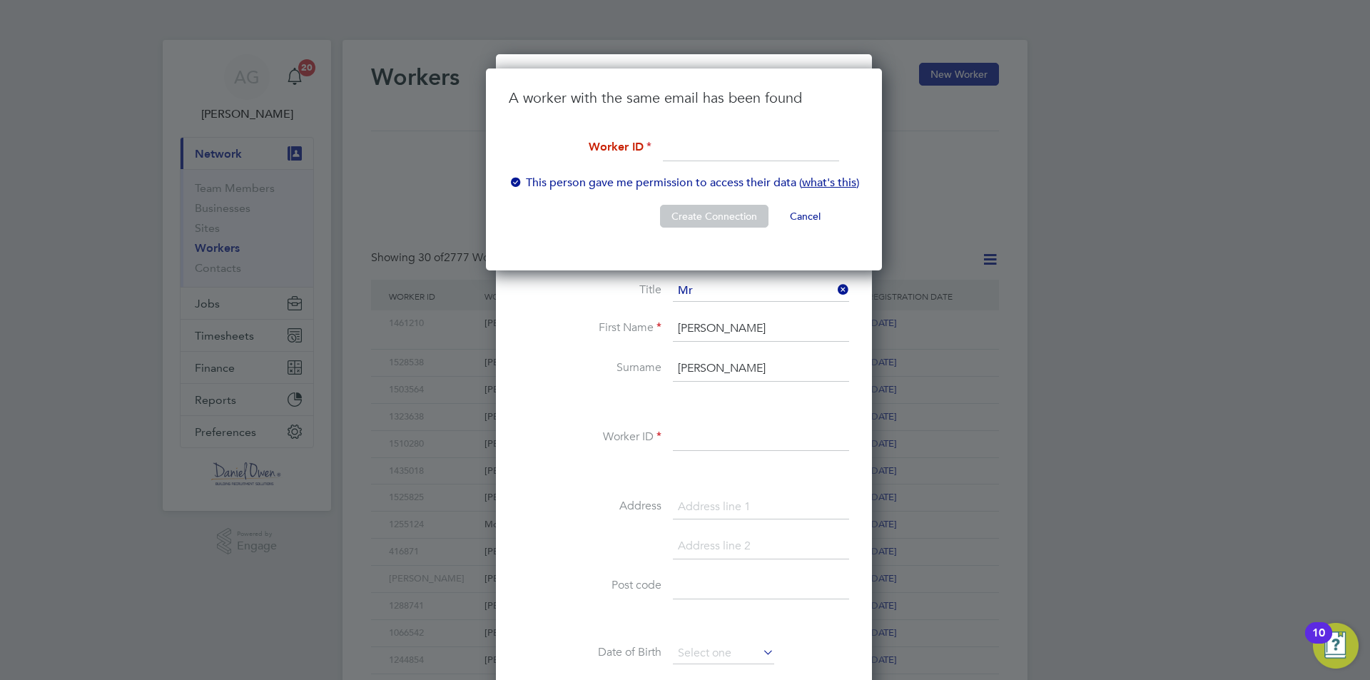
click at [800, 214] on button "Cancel" at bounding box center [805, 216] width 54 height 23
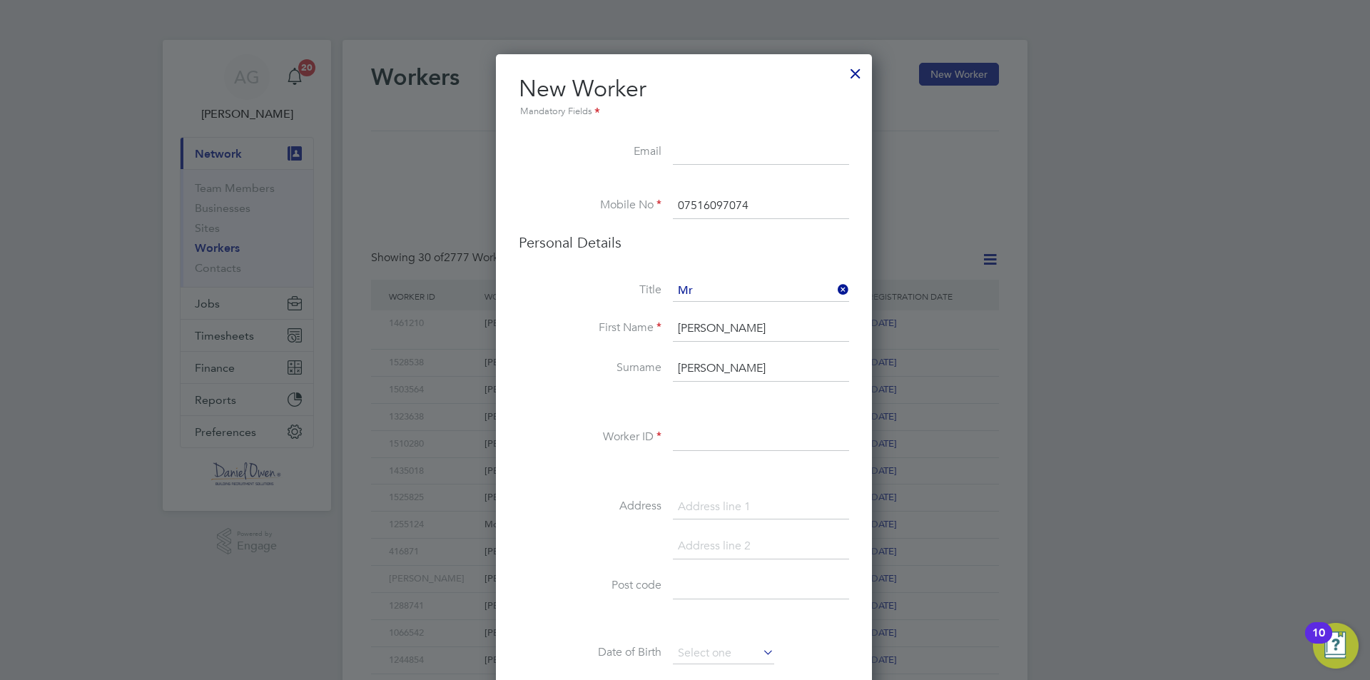
click at [719, 161] on input at bounding box center [761, 153] width 176 height 26
click at [718, 148] on input at bounding box center [761, 153] width 176 height 26
paste input "barryjoneill1@gmail.com"
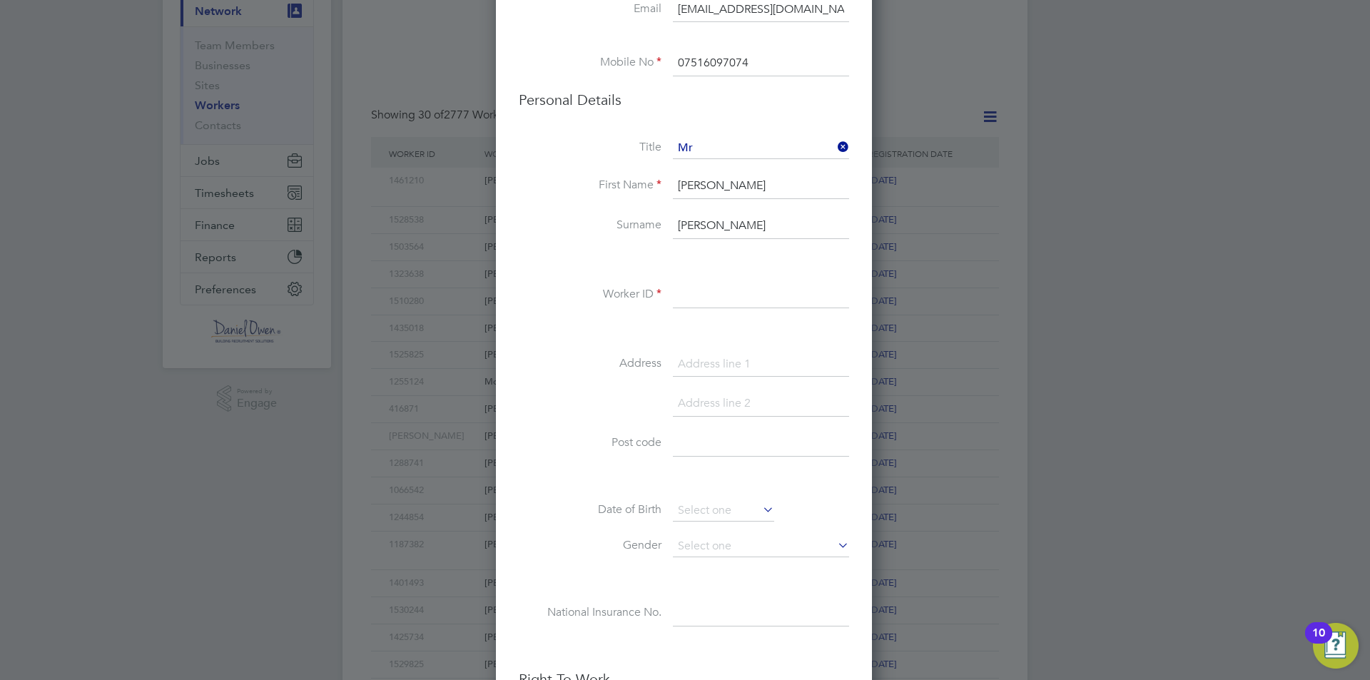
scroll to position [71, 0]
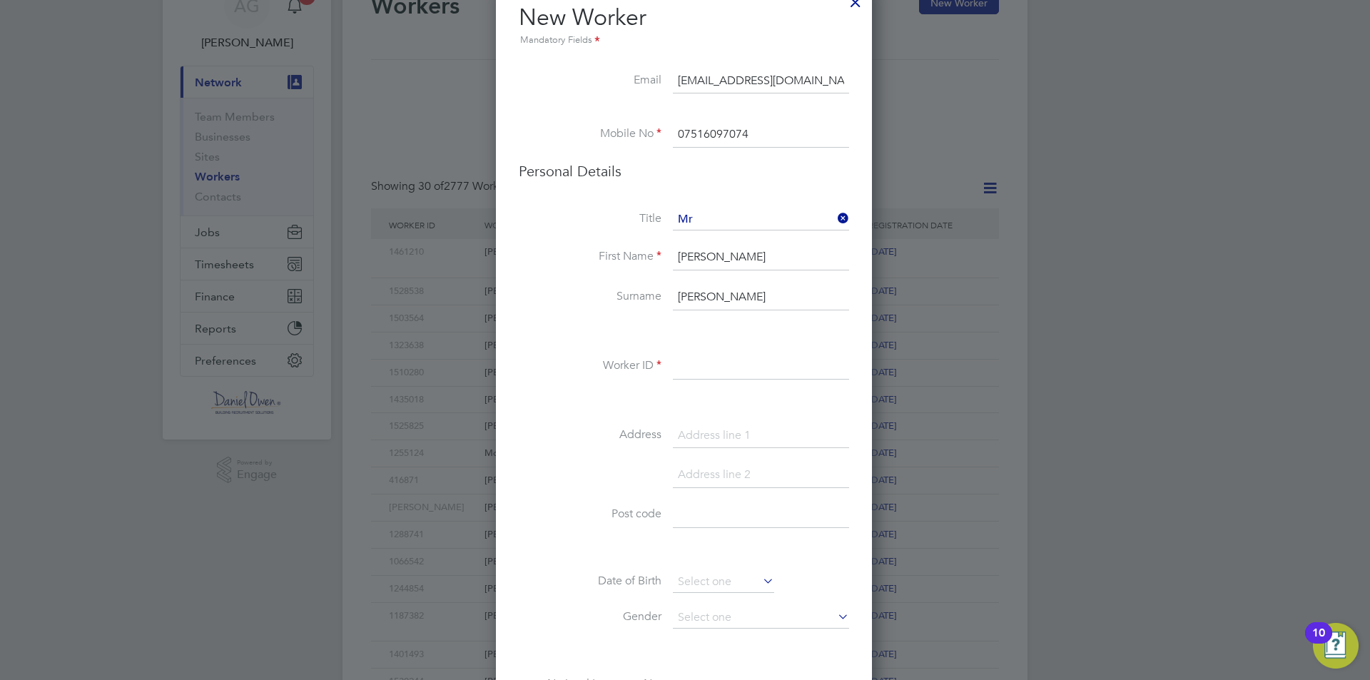
type input "barryjoneill1@gmail.com"
click at [778, 204] on li "Personal Details" at bounding box center [684, 185] width 330 height 47
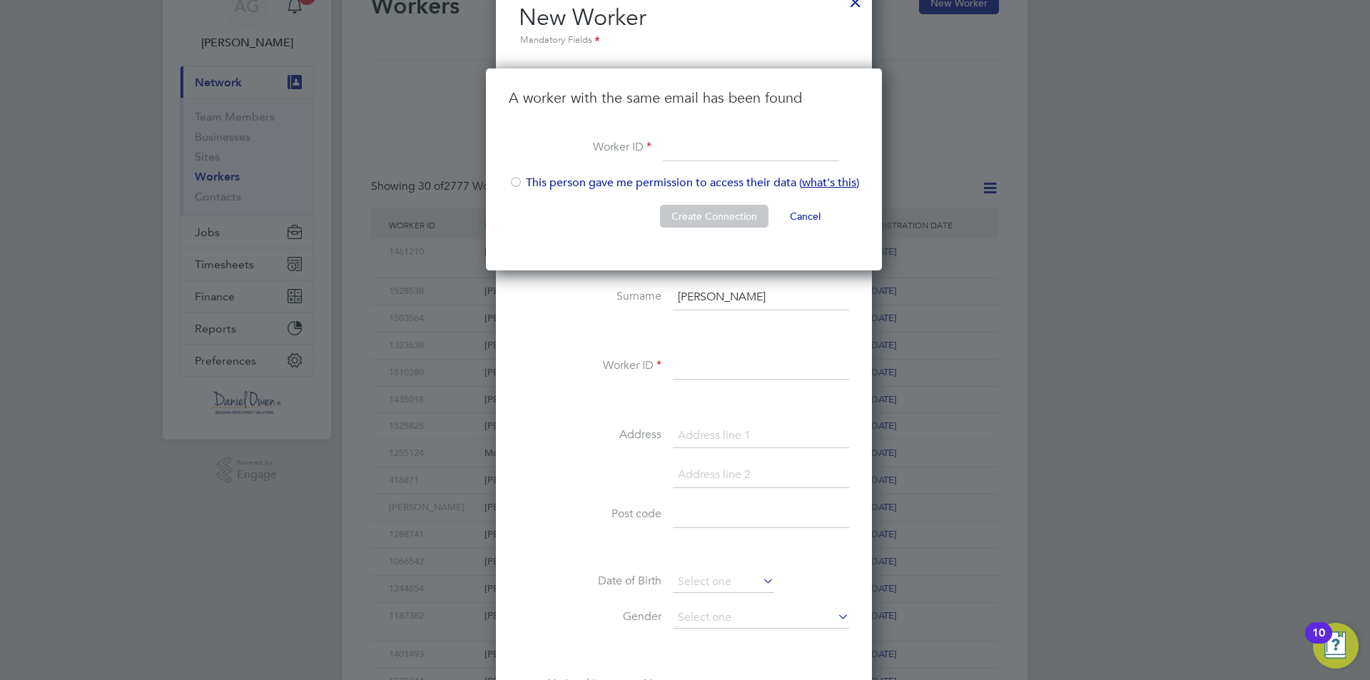
click at [930, 197] on div at bounding box center [685, 340] width 1370 height 680
click at [813, 213] on button "Cancel" at bounding box center [805, 216] width 54 height 23
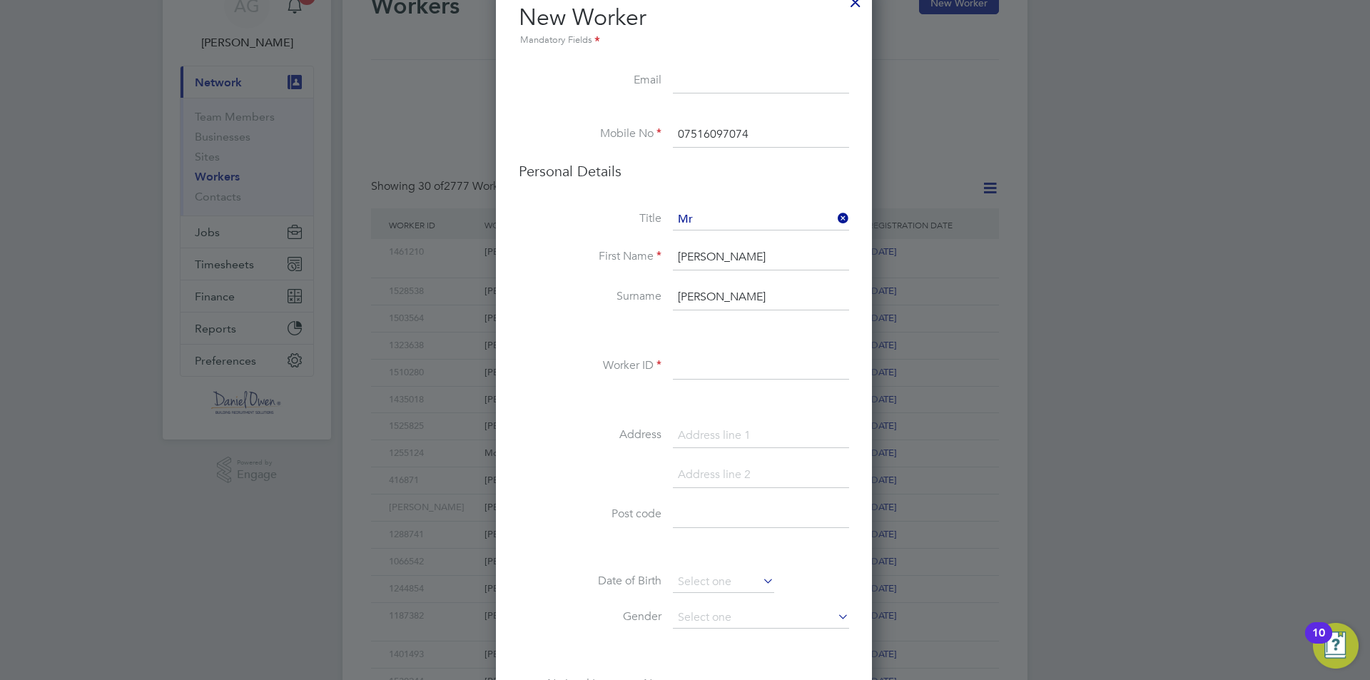
click at [701, 372] on input at bounding box center [761, 367] width 176 height 26
type input "12"
drag, startPoint x: 683, startPoint y: 389, endPoint x: 672, endPoint y: 423, distance: 35.9
click at [681, 403] on div "Title Mr First Name Barry Surname O'Neill Worker ID 12 Address Post code Date o…" at bounding box center [684, 468] width 330 height 518
click at [672, 423] on li "Address" at bounding box center [684, 443] width 330 height 40
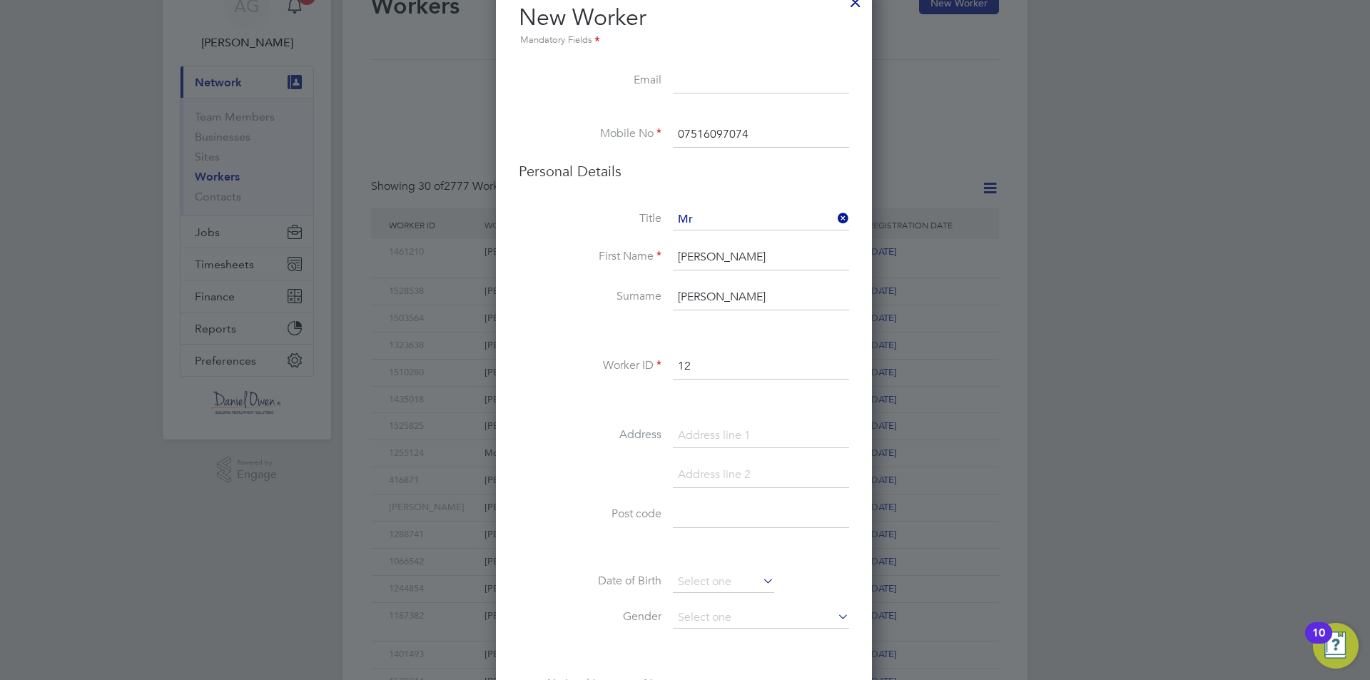
click at [703, 433] on input at bounding box center [761, 436] width 176 height 26
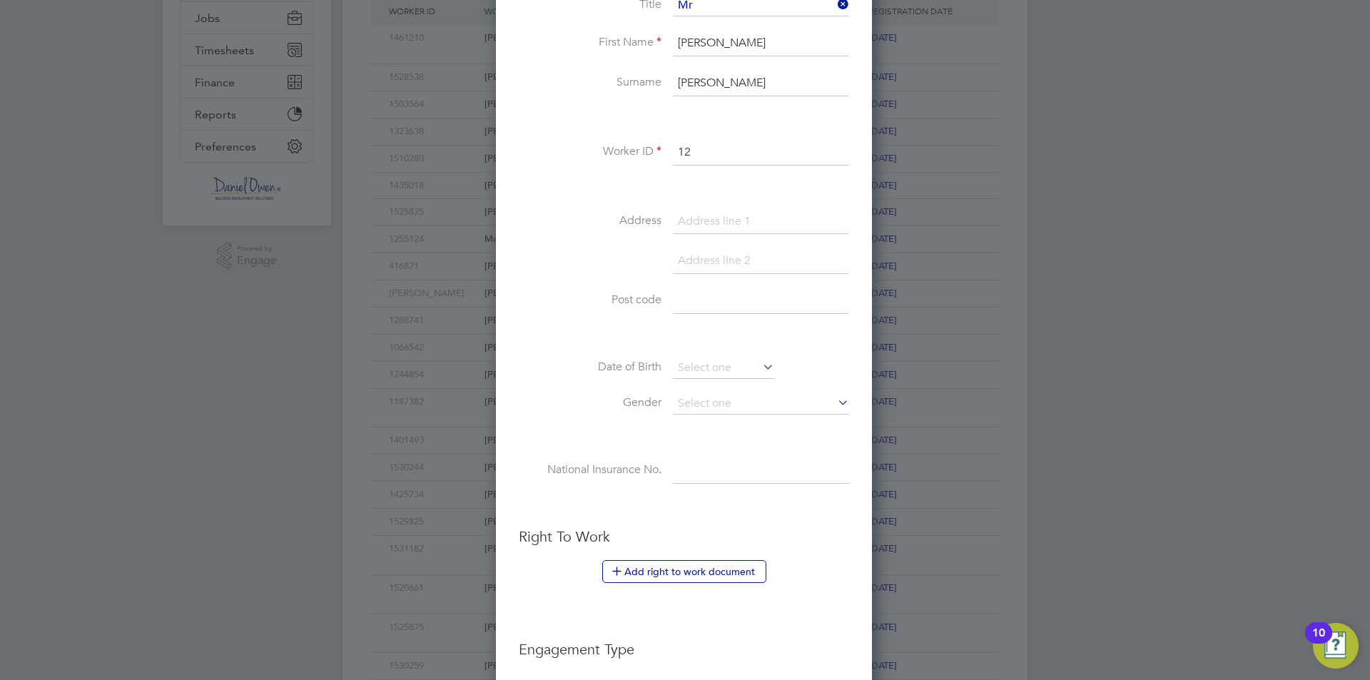
click at [701, 300] on input at bounding box center [761, 301] width 176 height 26
type input "CR4 3QZ"
click at [708, 373] on input at bounding box center [723, 367] width 101 height 21
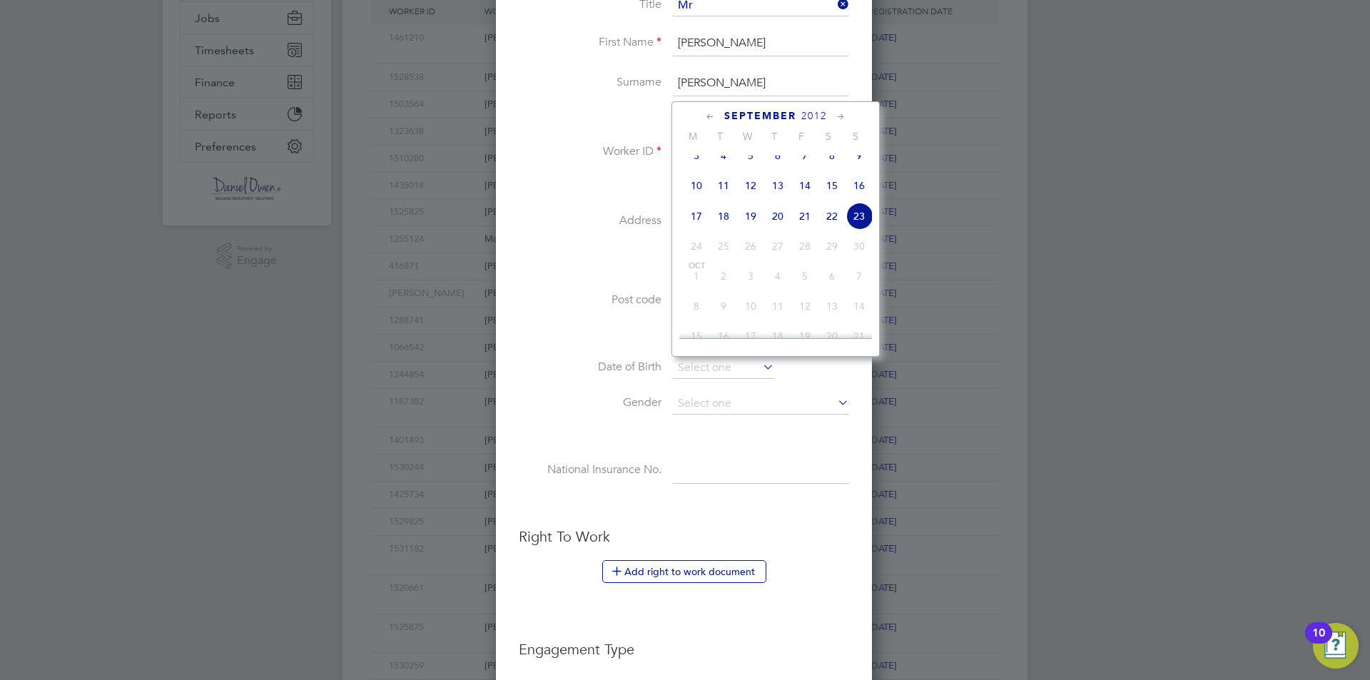
click at [539, 304] on label "Post code" at bounding box center [590, 299] width 143 height 15
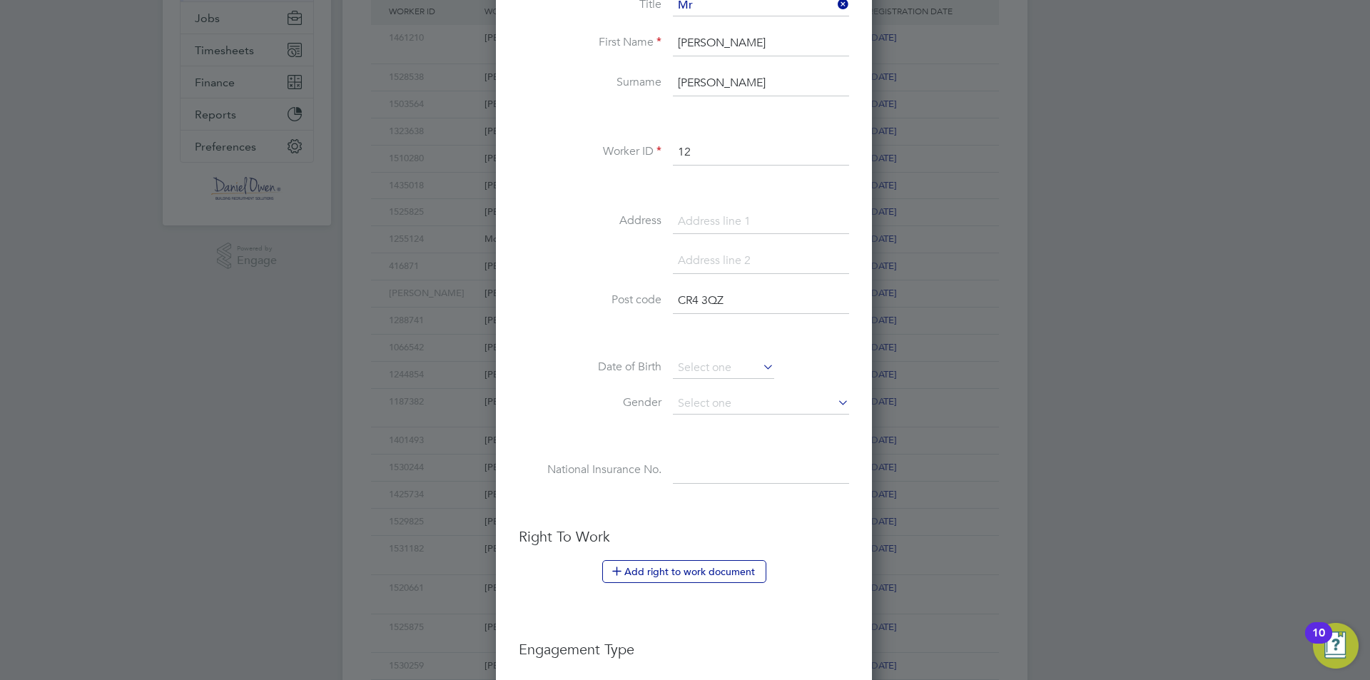
scroll to position [428, 0]
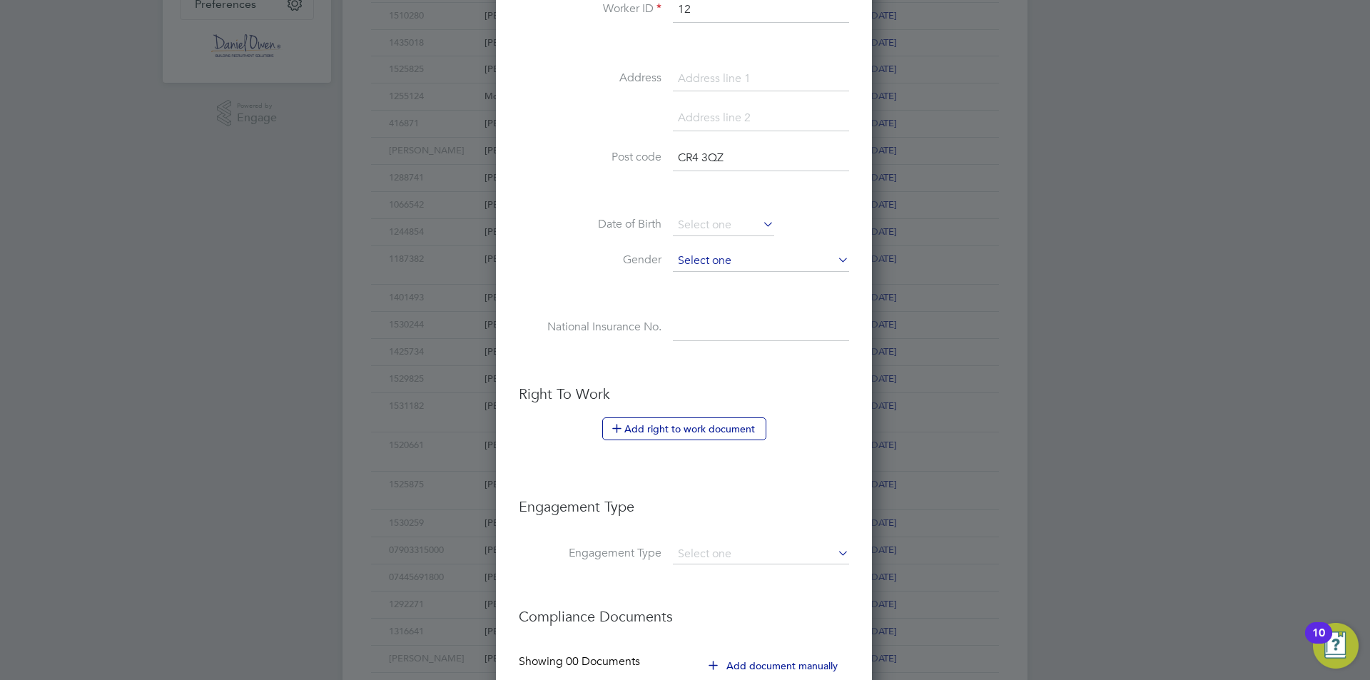
click at [707, 257] on input at bounding box center [761, 260] width 176 height 21
click at [709, 283] on li "Male" at bounding box center [761, 281] width 178 height 19
type input "Male"
click at [710, 330] on input at bounding box center [761, 328] width 176 height 26
click at [709, 317] on input at bounding box center [761, 328] width 176 height 26
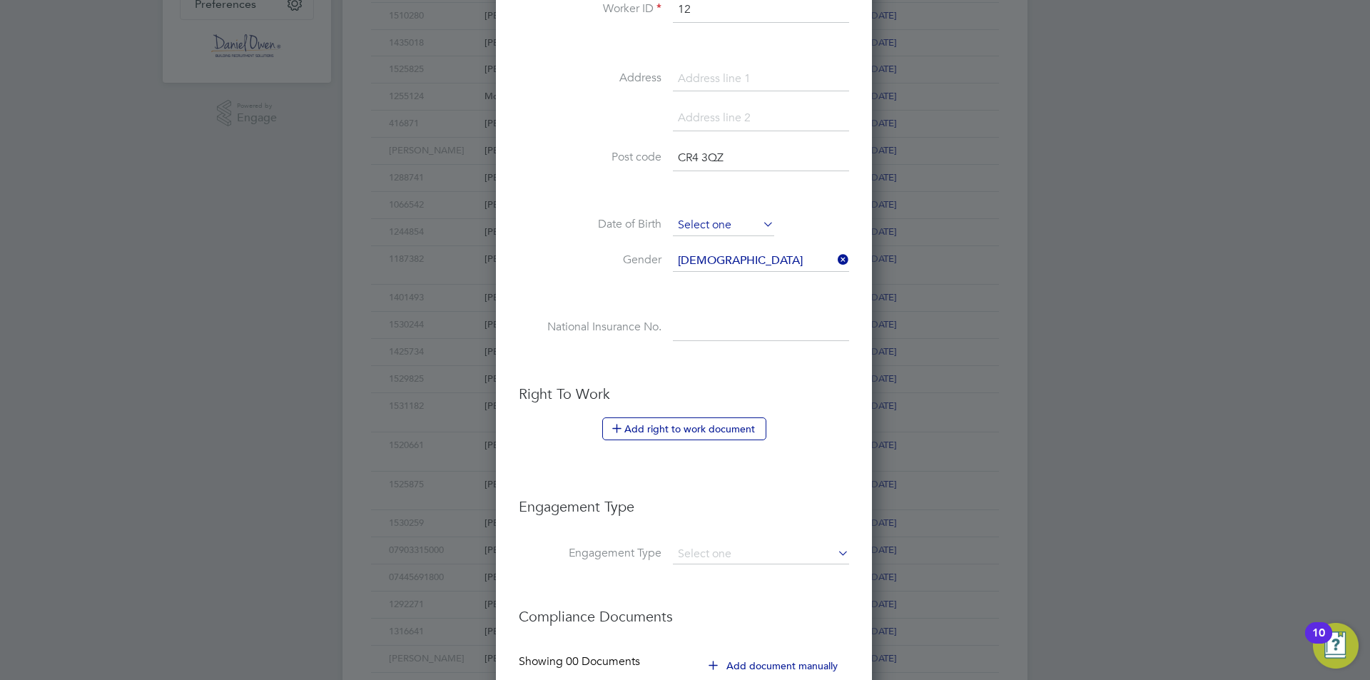
click at [695, 218] on input at bounding box center [723, 225] width 101 height 21
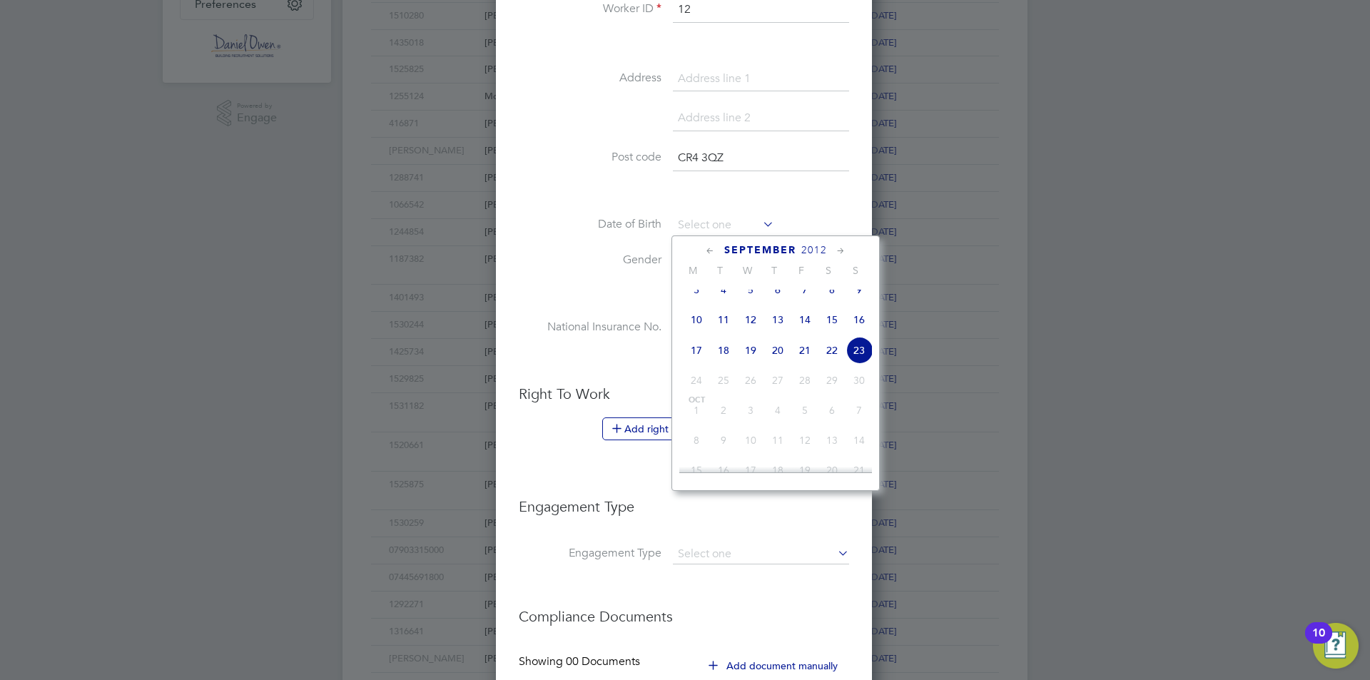
click at [606, 297] on li at bounding box center [684, 293] width 330 height 15
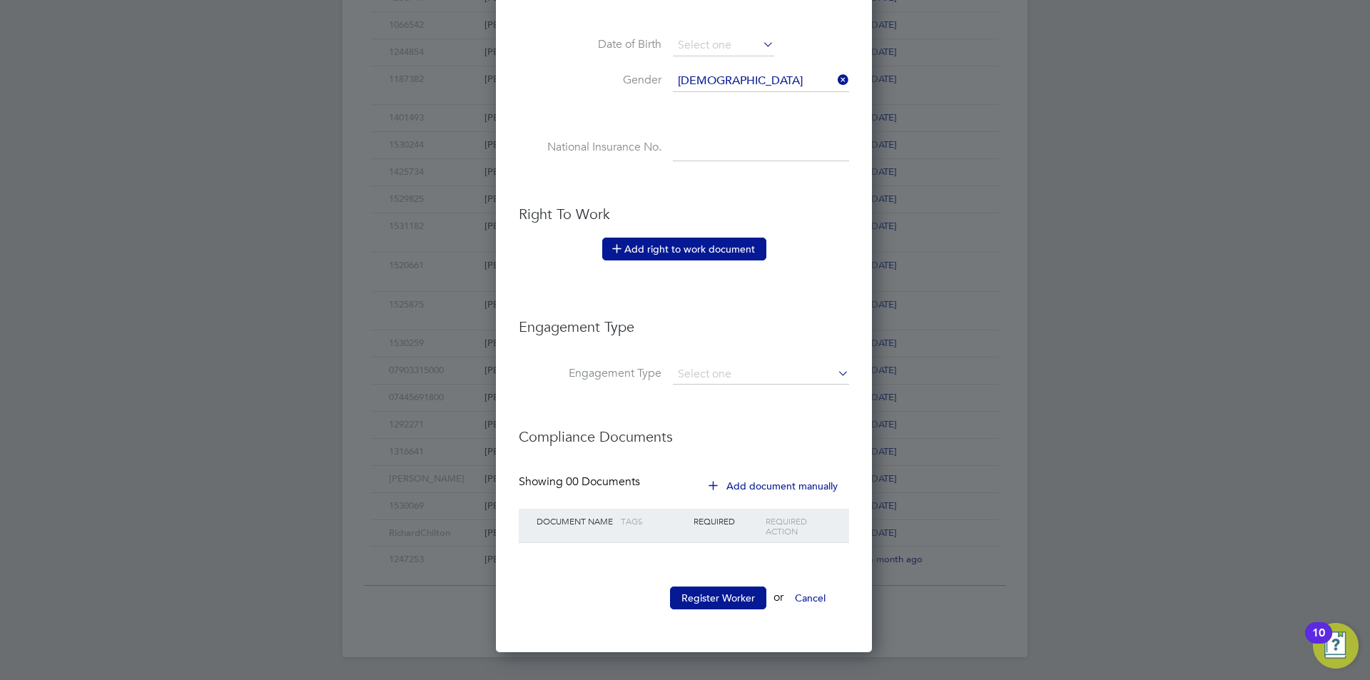
scroll to position [406, 0]
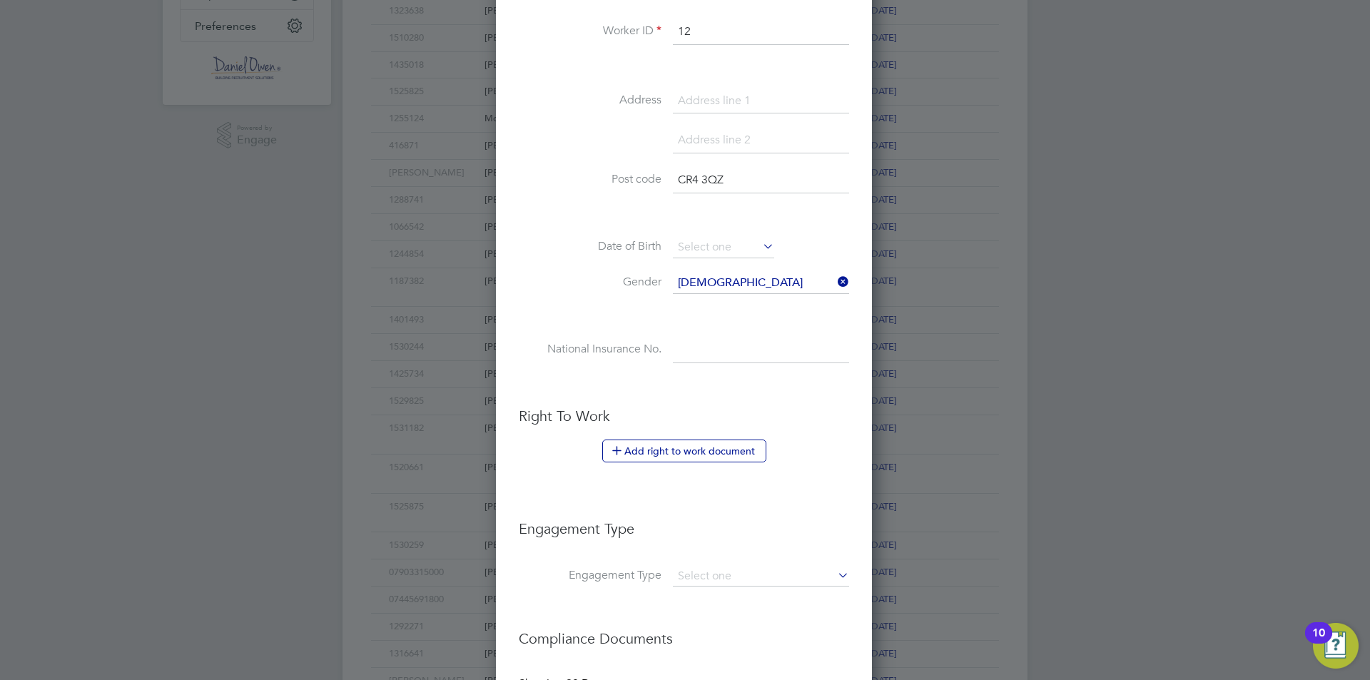
click at [1229, 329] on div at bounding box center [685, 340] width 1370 height 680
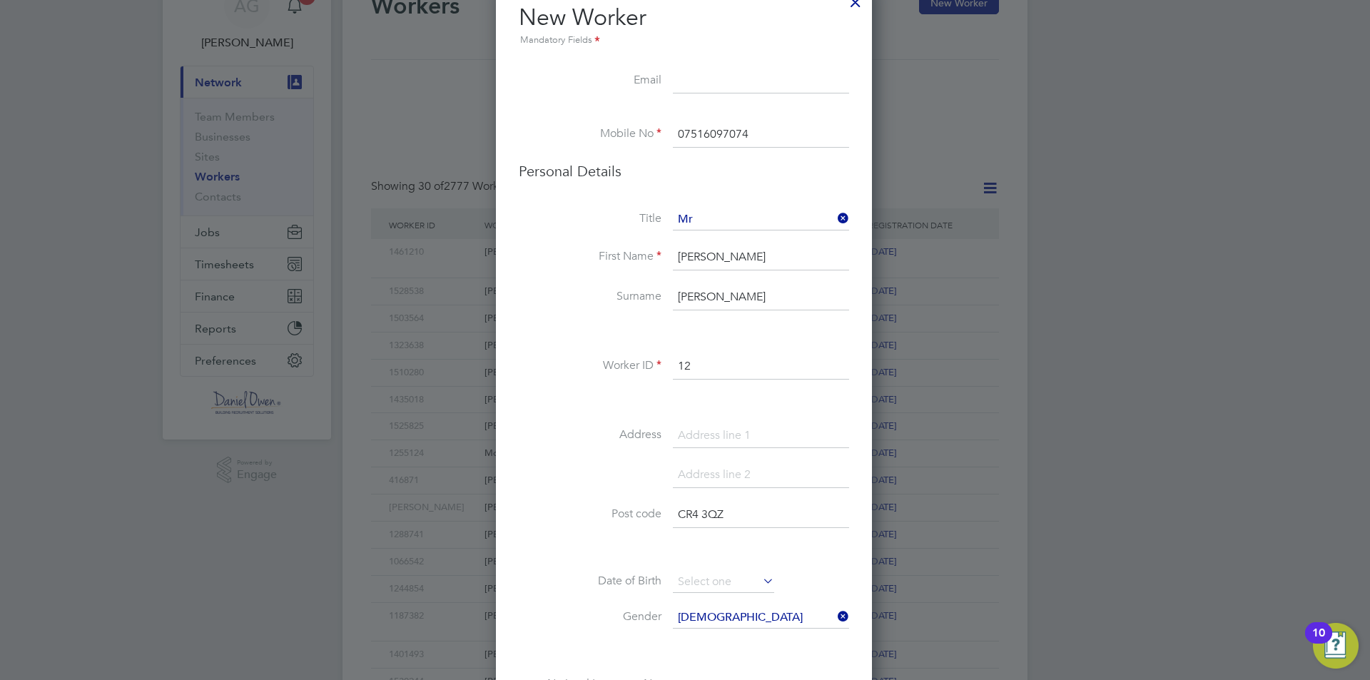
scroll to position [0, 0]
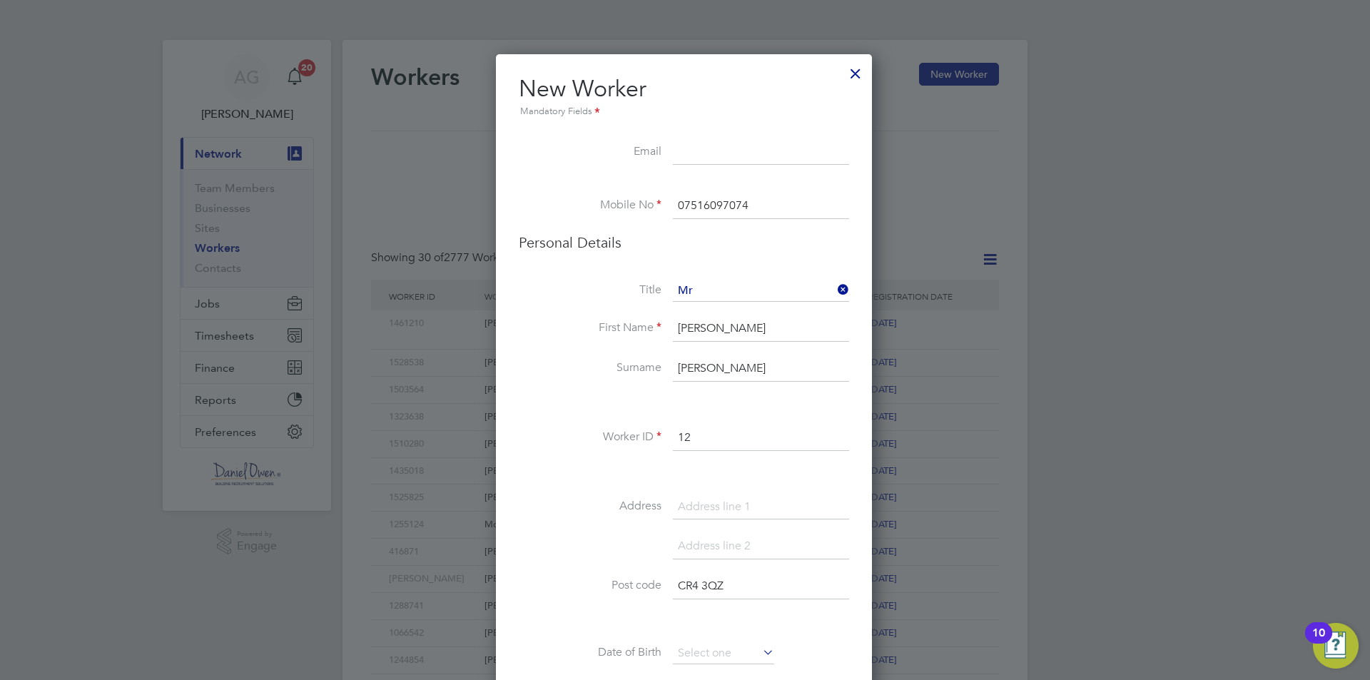
click at [854, 73] on div at bounding box center [856, 70] width 26 height 26
